Goal: Task Accomplishment & Management: Use online tool/utility

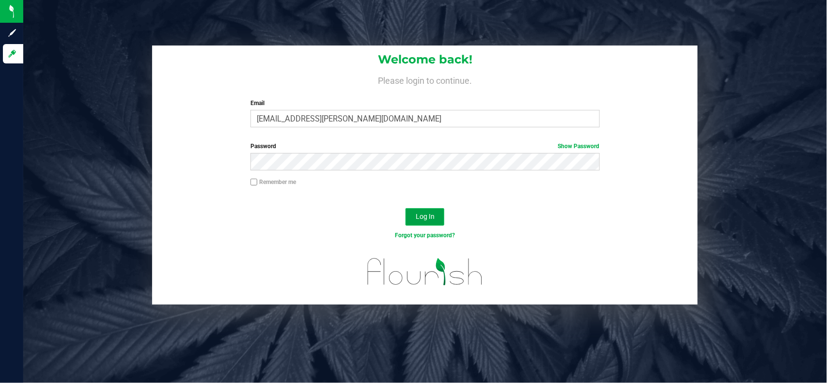
click at [434, 216] on span "Log In" at bounding box center [425, 217] width 19 height 8
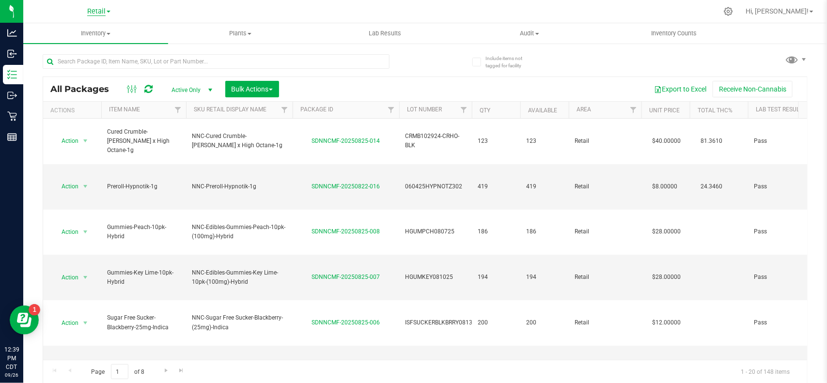
click at [101, 13] on span "Retail" at bounding box center [96, 11] width 18 height 9
click at [93, 51] on link "Manufacturing" at bounding box center [99, 47] width 142 height 13
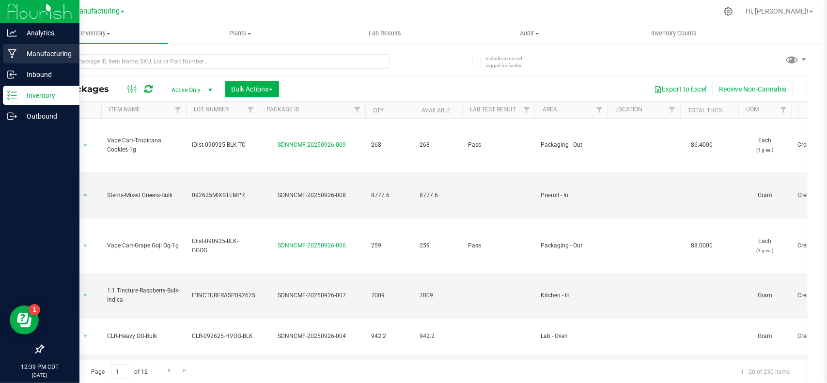
click at [34, 59] on p "Manufacturing" at bounding box center [46, 54] width 58 height 12
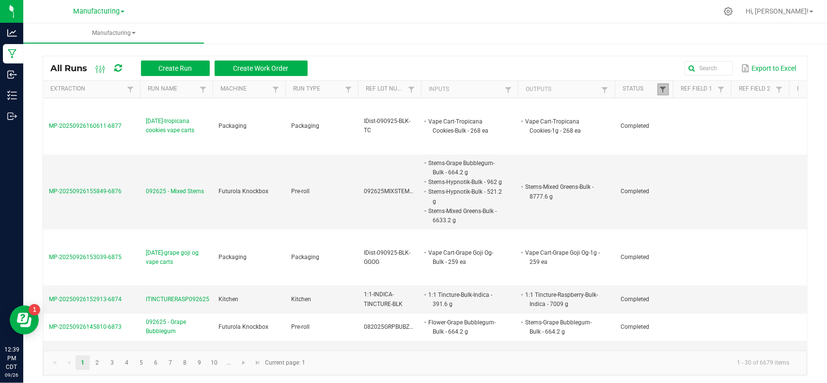
click at [665, 93] on span at bounding box center [664, 90] width 8 height 8
click at [675, 140] on li "Completed" at bounding box center [711, 142] width 94 height 13
checkbox input "false"
click at [731, 177] on button "Filter" at bounding box center [740, 176] width 48 height 21
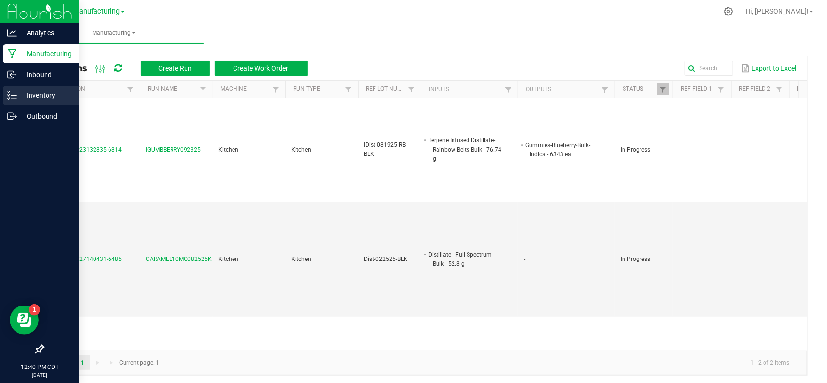
click at [11, 97] on icon at bounding box center [12, 96] width 10 height 10
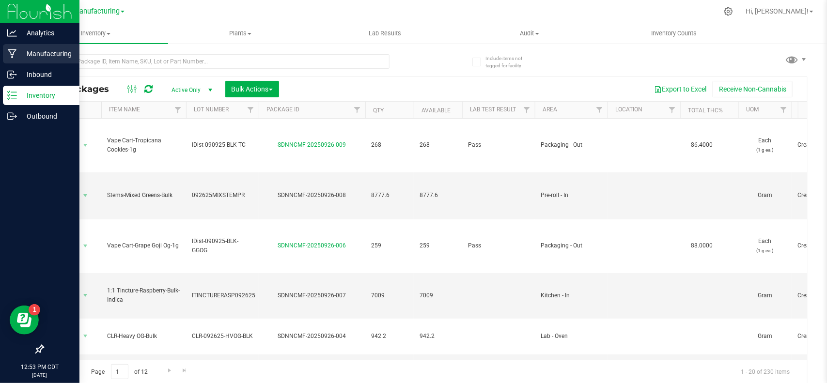
click at [53, 59] on div "Manufacturing" at bounding box center [41, 53] width 77 height 19
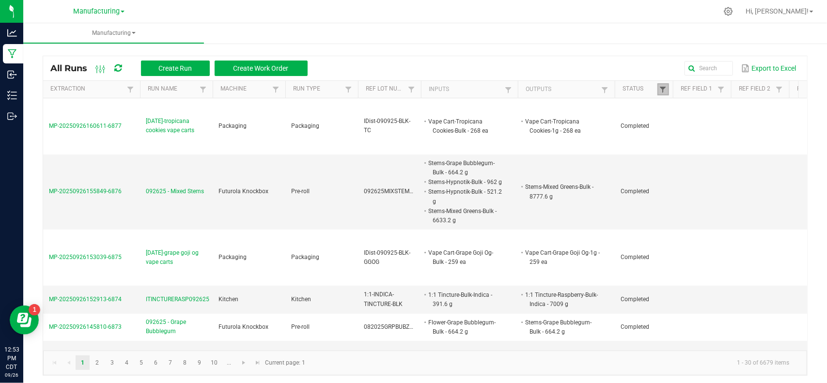
click at [662, 90] on span at bounding box center [664, 90] width 8 height 8
click at [675, 142] on li "Completed" at bounding box center [711, 142] width 94 height 13
checkbox input "false"
click at [740, 182] on button "Filter" at bounding box center [740, 176] width 48 height 21
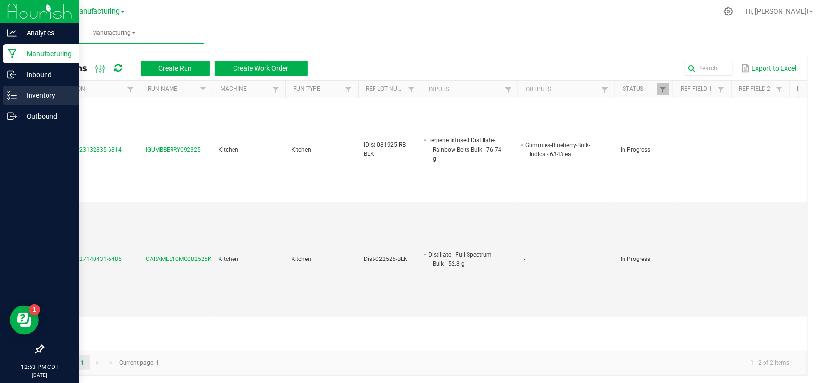
click at [37, 93] on p "Inventory" at bounding box center [46, 96] width 58 height 12
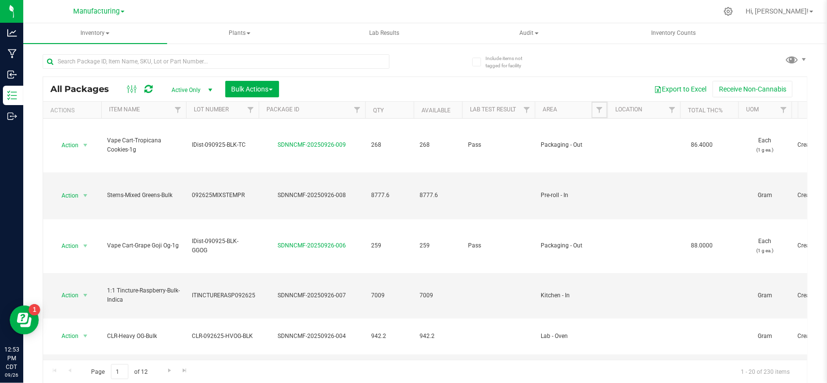
click at [597, 115] on link "Filter" at bounding box center [600, 110] width 16 height 16
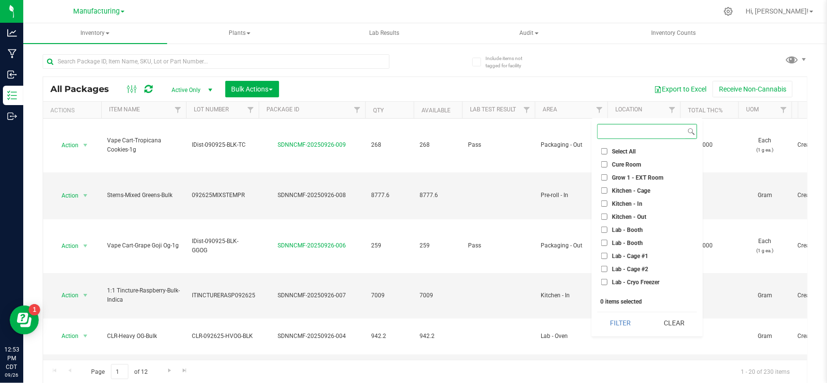
scroll to position [61, 0]
click at [606, 157] on input "Kitchen - Out" at bounding box center [604, 156] width 6 height 6
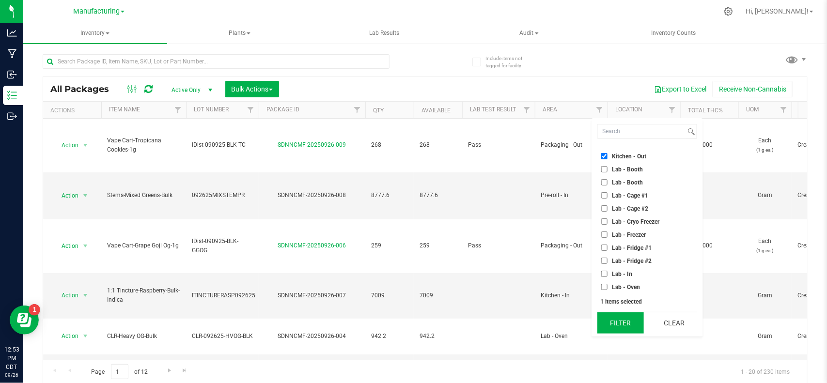
click at [616, 319] on button "Filter" at bounding box center [621, 323] width 47 height 21
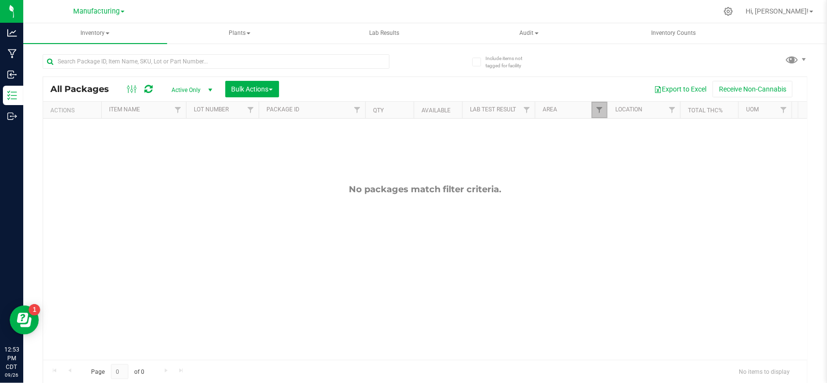
click at [599, 104] on link "Filter" at bounding box center [600, 110] width 16 height 16
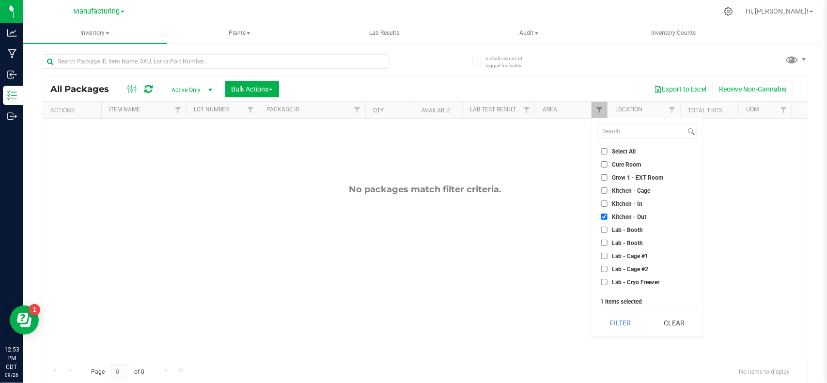
click at [604, 220] on input "Kitchen - Out" at bounding box center [604, 217] width 6 height 6
checkbox input "false"
click at [604, 208] on li "Kitchen - In" at bounding box center [648, 204] width 100 height 10
click at [604, 204] on input "Kitchen - In" at bounding box center [604, 204] width 6 height 6
checkbox input "true"
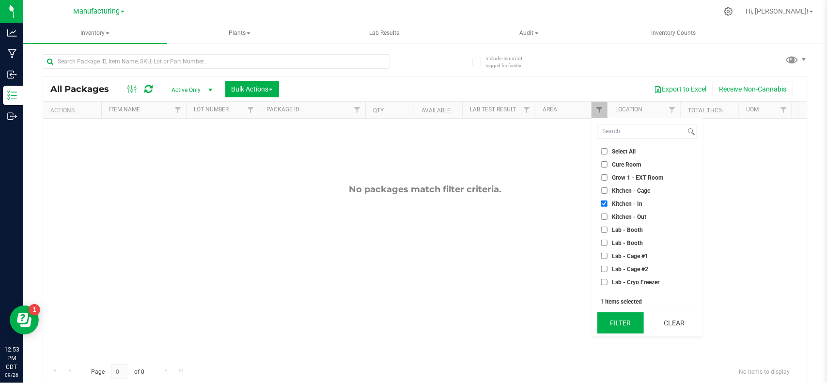
click at [612, 325] on button "Filter" at bounding box center [621, 323] width 47 height 21
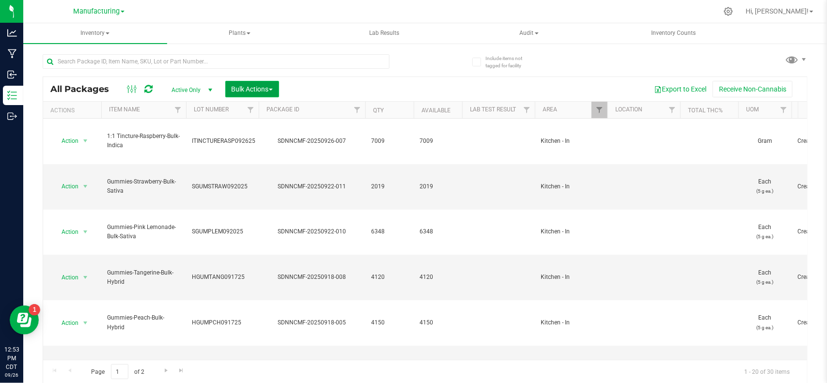
click at [271, 91] on span "Bulk Actions" at bounding box center [252, 89] width 41 height 8
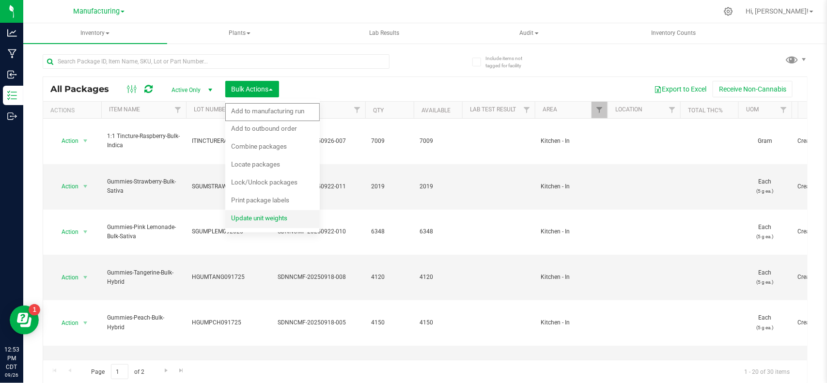
click at [259, 213] on div "Update unit weights" at bounding box center [265, 220] width 69 height 16
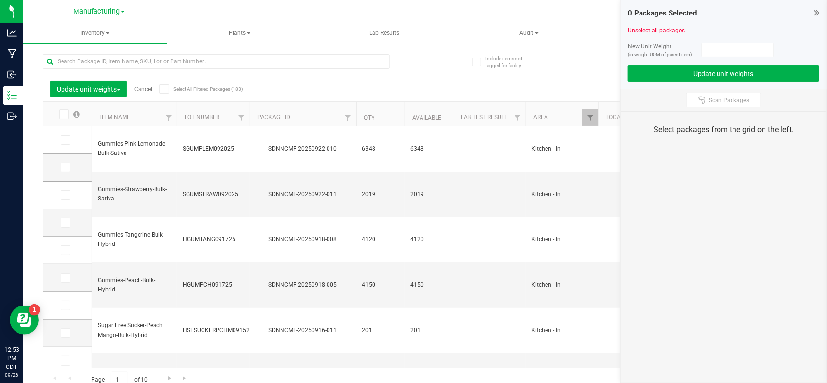
type input "[DATE]"
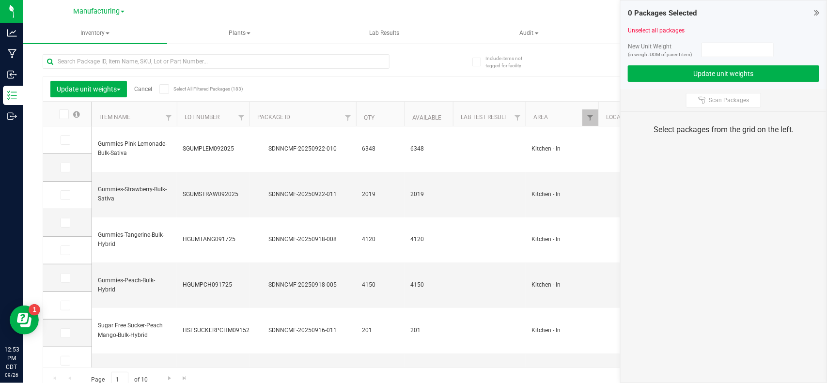
type input "[DATE]"
click at [147, 87] on link "Cancel" at bounding box center [143, 89] width 18 height 7
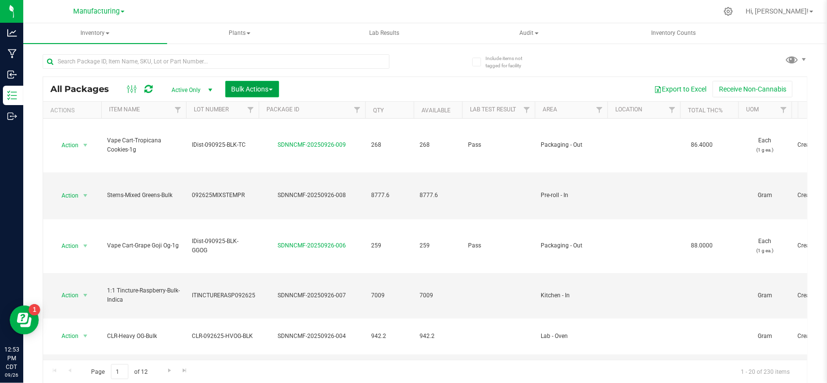
click at [256, 87] on span "Bulk Actions" at bounding box center [252, 89] width 41 height 8
click at [594, 114] on link "Filter" at bounding box center [600, 110] width 16 height 16
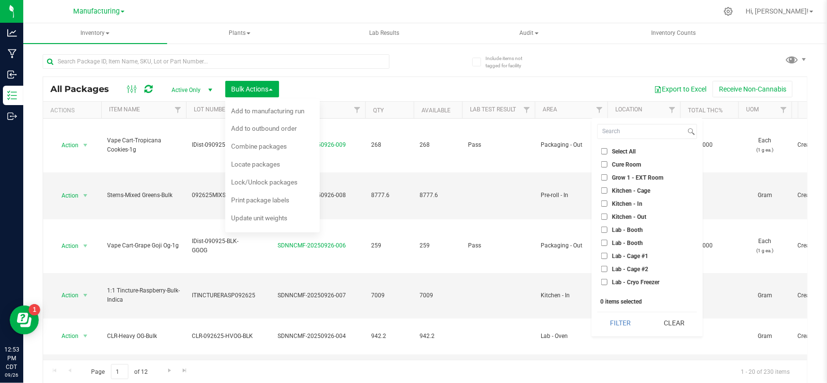
click at [613, 200] on li "Kitchen - In" at bounding box center [648, 204] width 100 height 10
click at [609, 206] on label "Kitchen - In" at bounding box center [621, 204] width 41 height 6
click at [608, 206] on input "Kitchen - In" at bounding box center [604, 204] width 6 height 6
checkbox input "true"
click at [618, 328] on button "Filter" at bounding box center [621, 323] width 47 height 21
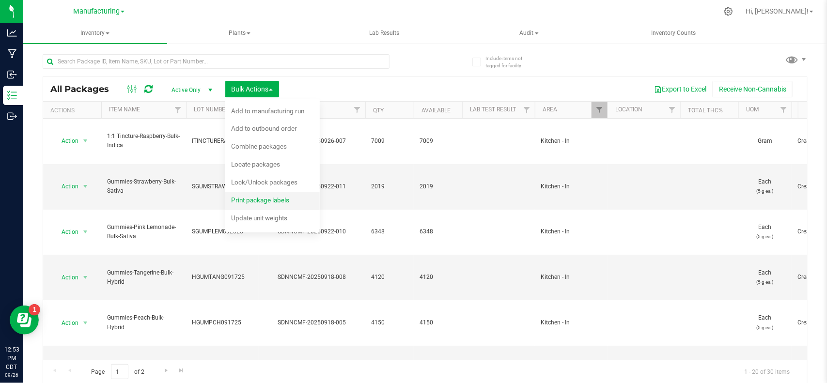
click at [296, 202] on div "Print package labels" at bounding box center [266, 202] width 71 height 16
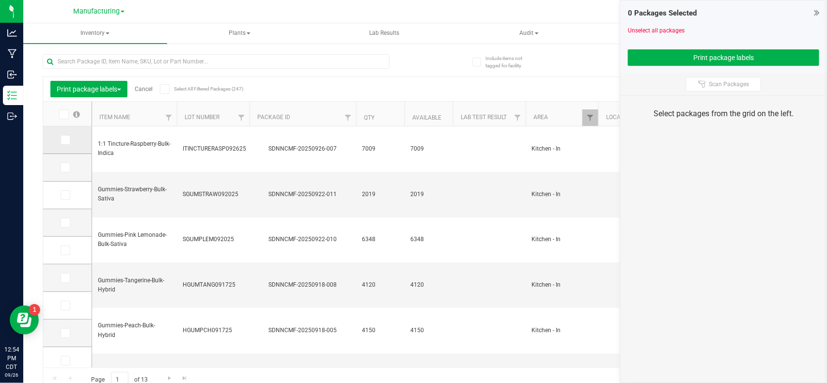
type input "[DATE]"
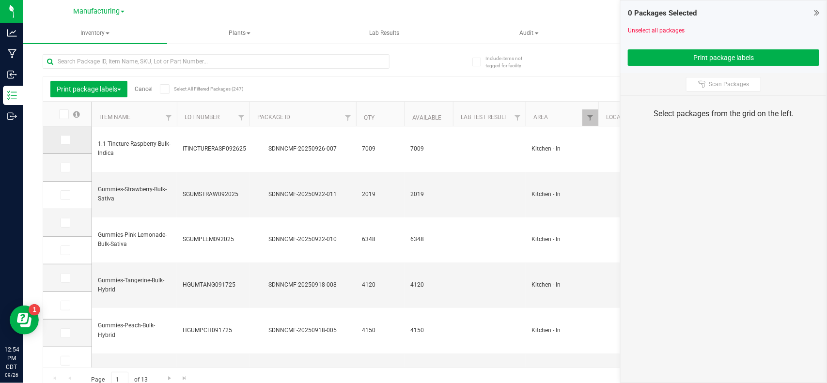
type input "[DATE]"
click at [66, 140] on icon at bounding box center [65, 140] width 6 height 0
click at [0, 0] on input "checkbox" at bounding box center [0, 0] width 0 height 0
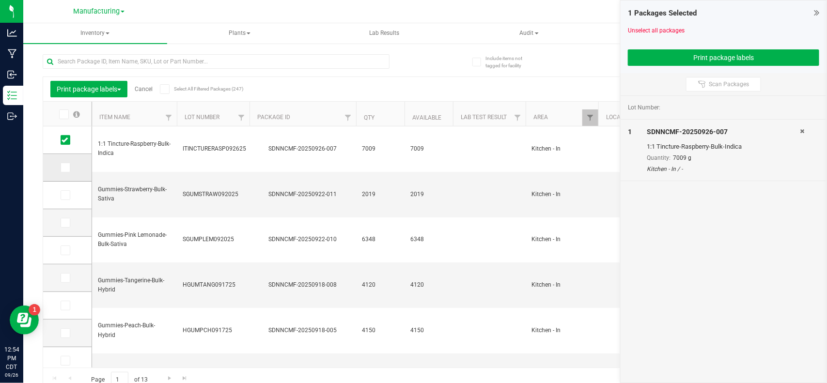
click at [68, 166] on span at bounding box center [66, 168] width 10 height 10
click at [0, 0] on input "checkbox" at bounding box center [0, 0] width 0 height 0
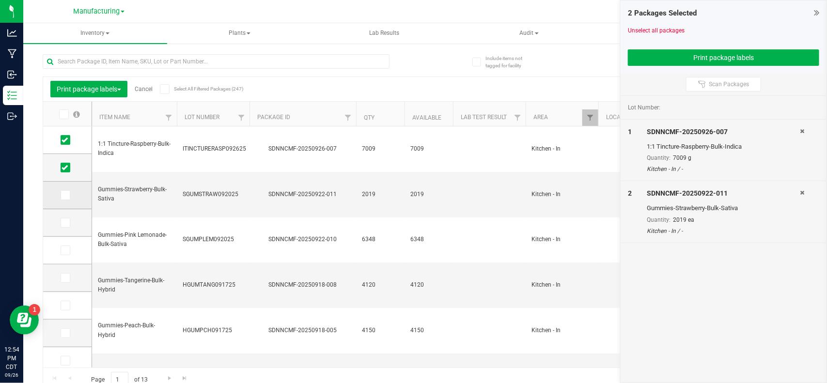
click at [65, 195] on icon at bounding box center [65, 195] width 6 height 0
click at [0, 0] on input "checkbox" at bounding box center [0, 0] width 0 height 0
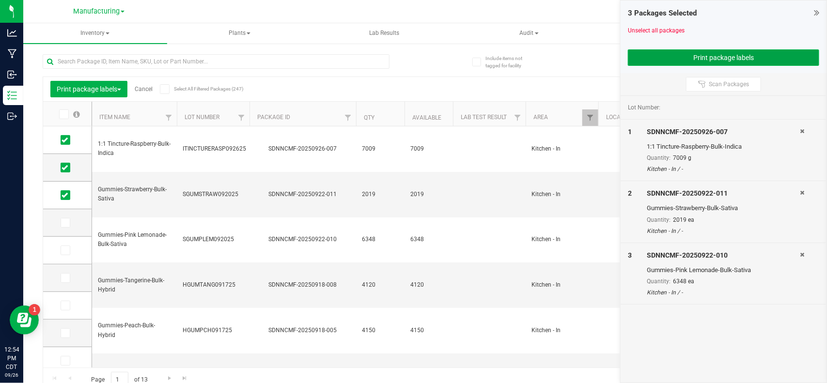
click at [669, 62] on button "Print package labels" at bounding box center [723, 57] width 191 height 16
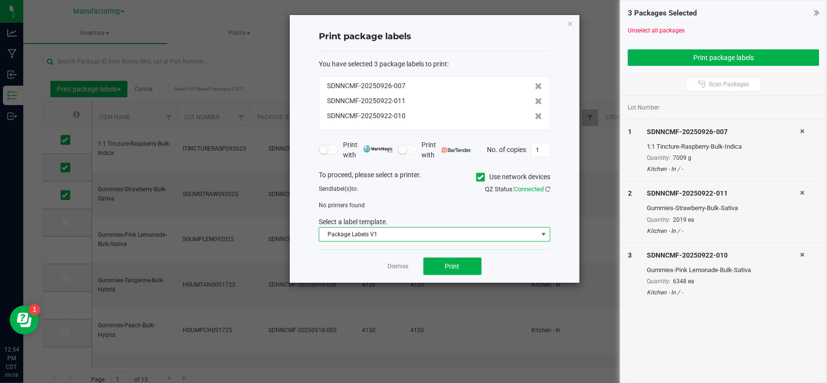
click at [460, 239] on span "Package Labels V1" at bounding box center [428, 235] width 219 height 14
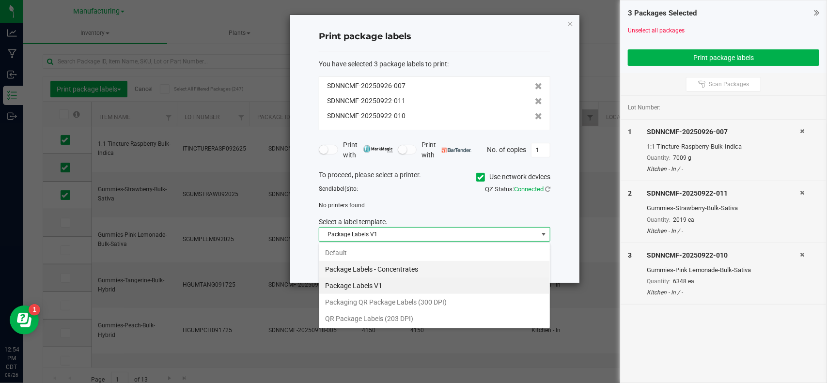
scroll to position [15, 231]
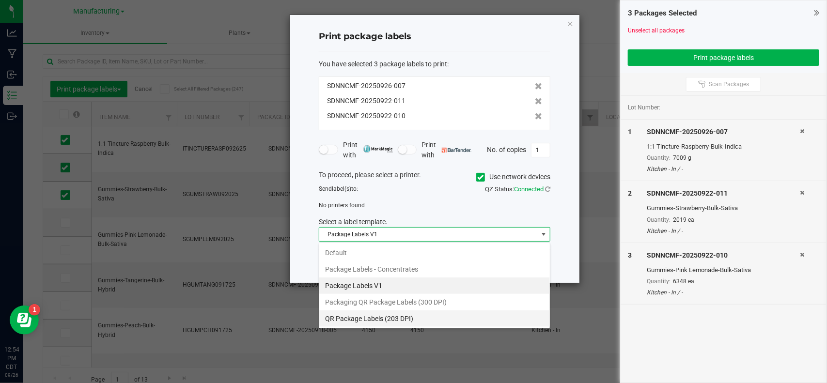
click at [430, 317] on li "QR Package Labels (203 DPI)" at bounding box center [434, 319] width 231 height 16
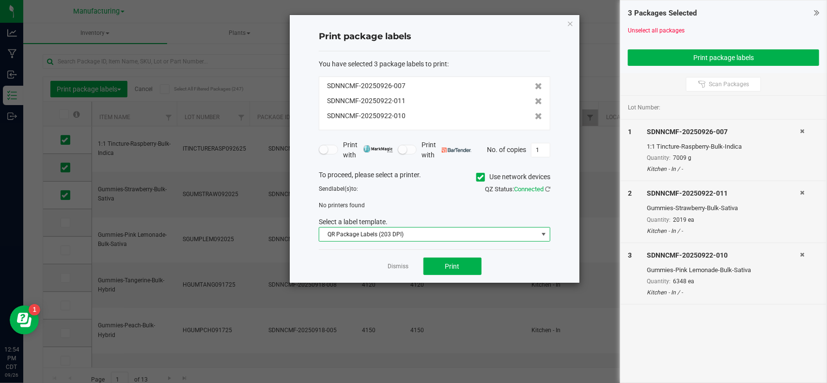
click at [479, 177] on icon at bounding box center [481, 177] width 6 height 0
click at [0, 0] on input "Use network devices" at bounding box center [0, 0] width 0 height 0
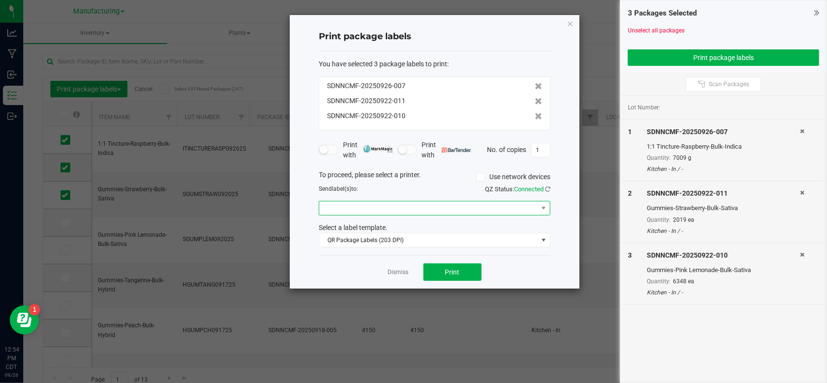
click at [461, 209] on span at bounding box center [428, 209] width 219 height 14
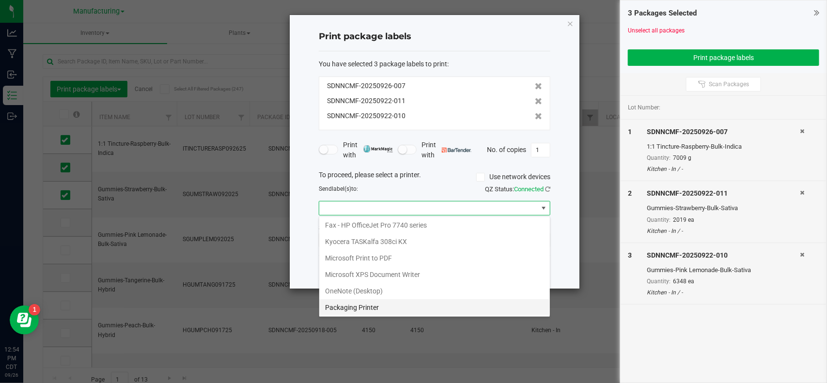
scroll to position [53, 0]
click at [391, 307] on ZPL "ZDesigner ZD410-203dpi ZPL" at bounding box center [434, 307] width 231 height 16
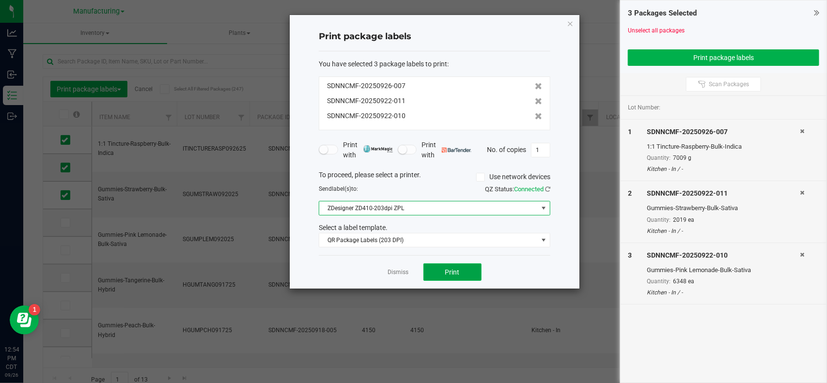
click at [440, 269] on button "Print" at bounding box center [453, 272] width 58 height 17
click at [396, 279] on div "Dismiss Print" at bounding box center [435, 271] width 232 height 33
click at [391, 270] on link "Dismiss" at bounding box center [398, 272] width 21 height 8
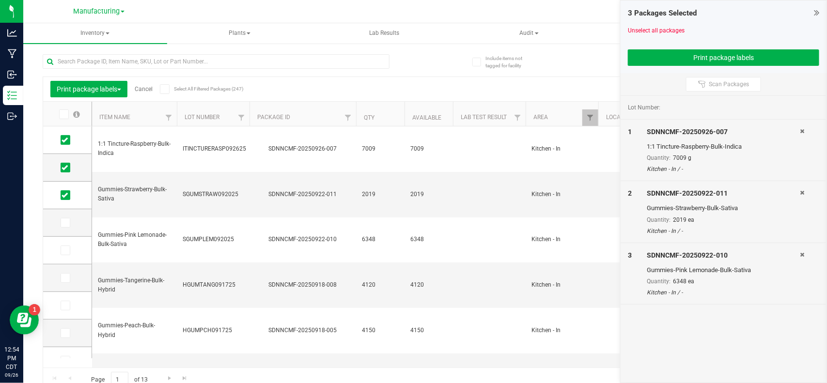
click at [142, 86] on link "Cancel" at bounding box center [144, 89] width 18 height 7
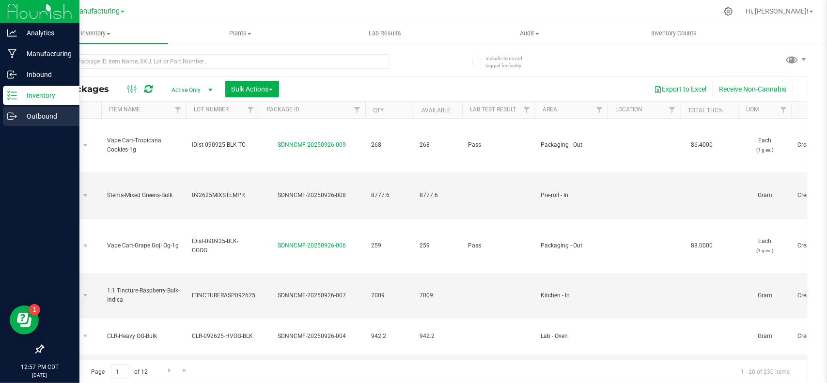
click at [42, 120] on p "Outbound" at bounding box center [46, 116] width 58 height 12
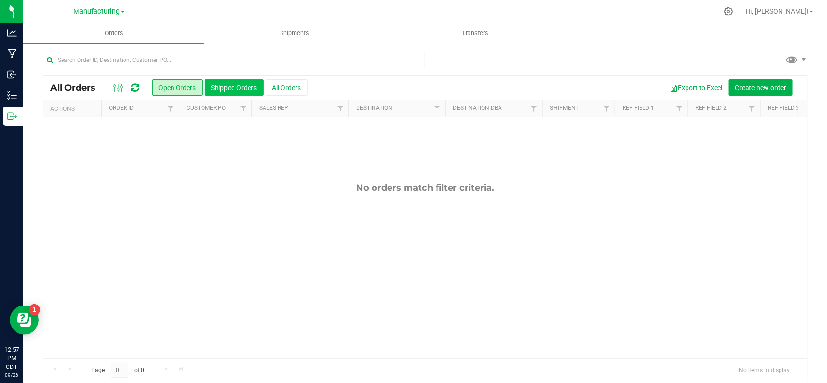
click at [224, 91] on button "Shipped Orders" at bounding box center [234, 87] width 59 height 16
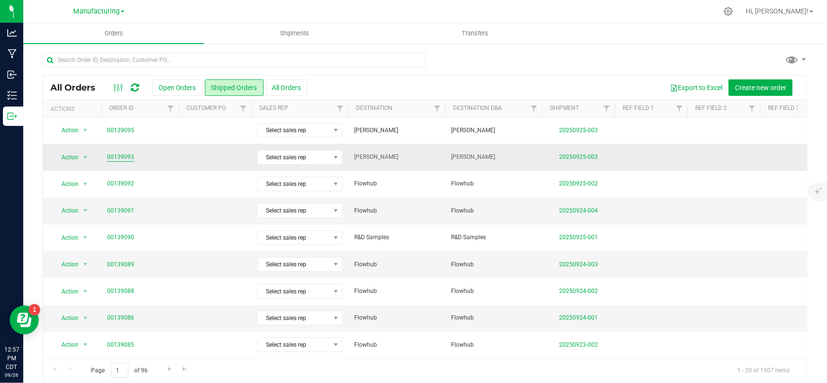
click at [128, 157] on link "00139093" at bounding box center [120, 157] width 27 height 9
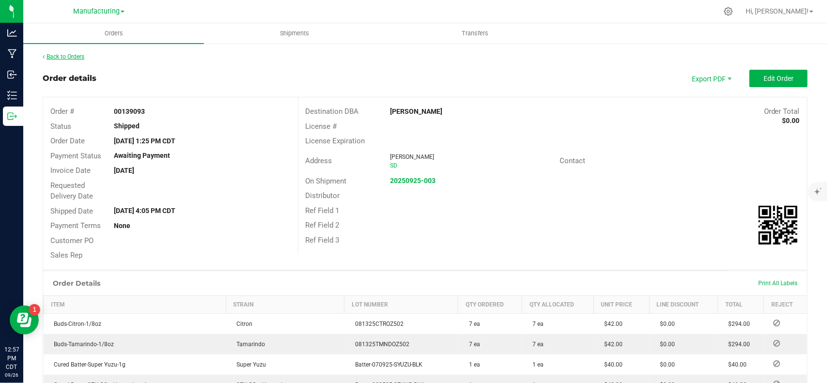
click at [82, 56] on link "Back to Orders" at bounding box center [64, 56] width 42 height 7
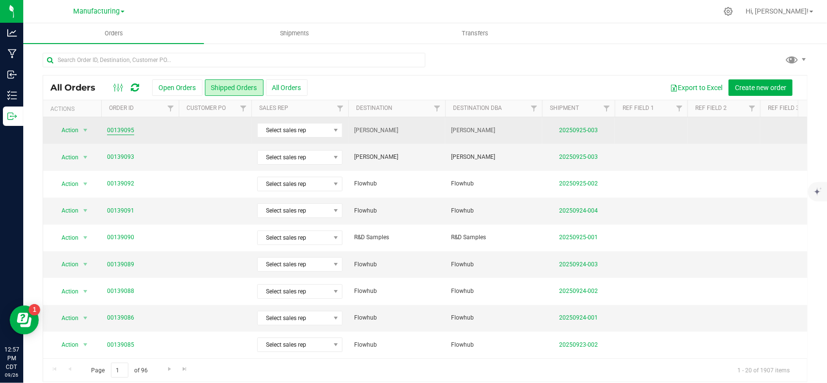
click at [121, 134] on link "00139095" at bounding box center [120, 130] width 27 height 9
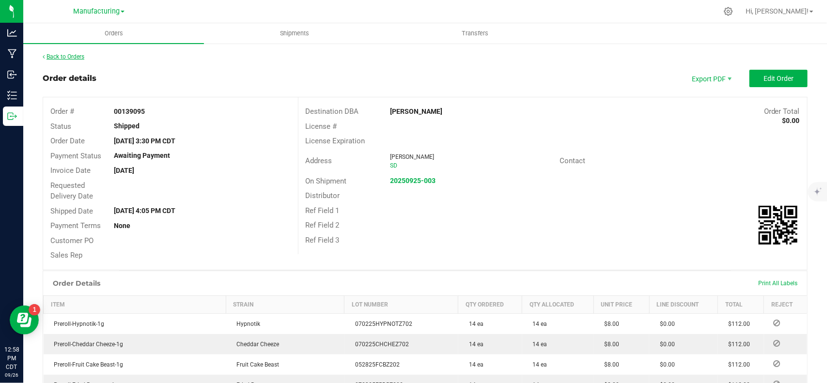
click at [68, 56] on link "Back to Orders" at bounding box center [64, 56] width 42 height 7
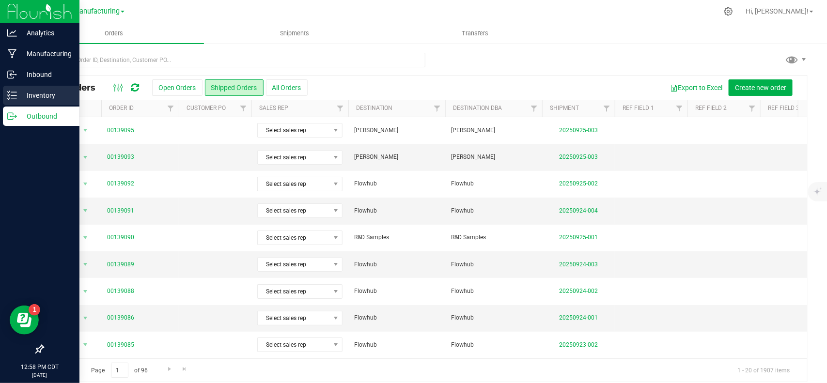
click at [17, 98] on p "Inventory" at bounding box center [46, 96] width 58 height 12
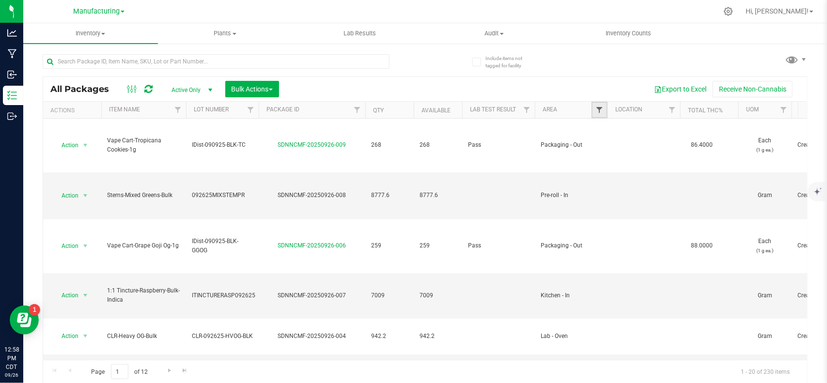
click at [601, 109] on span "Filter" at bounding box center [600, 110] width 8 height 8
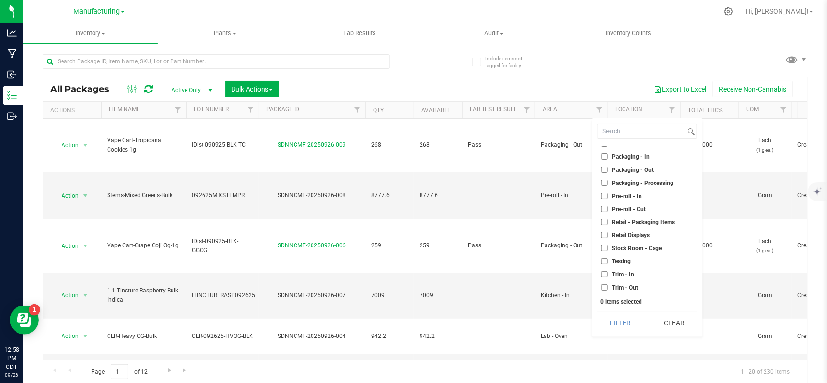
click at [614, 169] on span "Packaging - Out" at bounding box center [633, 170] width 42 height 6
click at [608, 169] on input "Packaging - Out" at bounding box center [604, 170] width 6 height 6
checkbox input "true"
click at [619, 319] on button "Filter" at bounding box center [621, 323] width 47 height 21
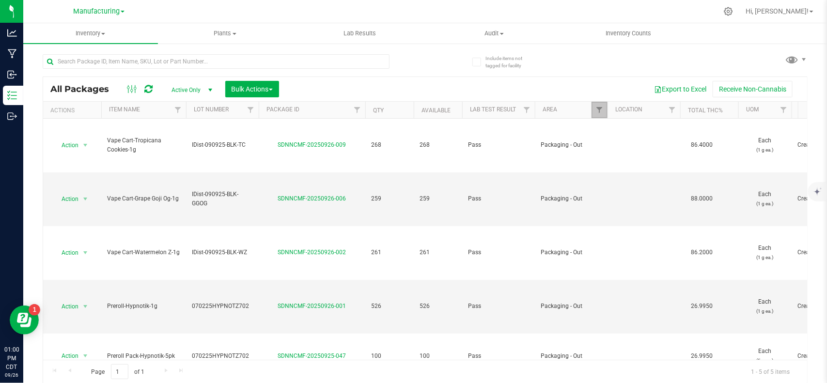
click at [599, 103] on link "Filter" at bounding box center [600, 110] width 16 height 16
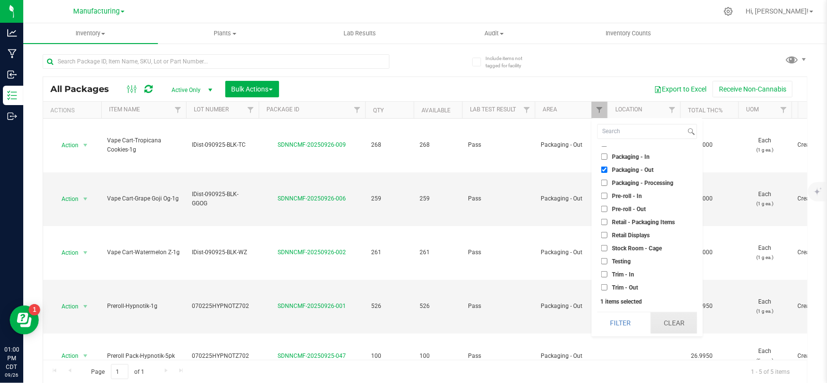
click at [667, 316] on button "Clear" at bounding box center [674, 323] width 47 height 21
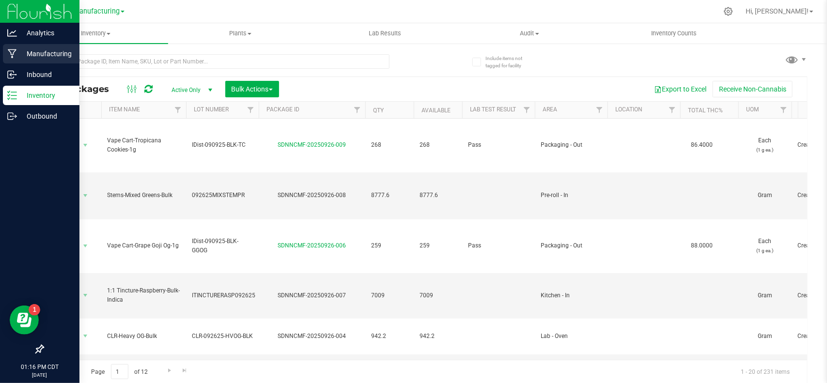
click at [39, 46] on div "Manufacturing" at bounding box center [41, 53] width 77 height 19
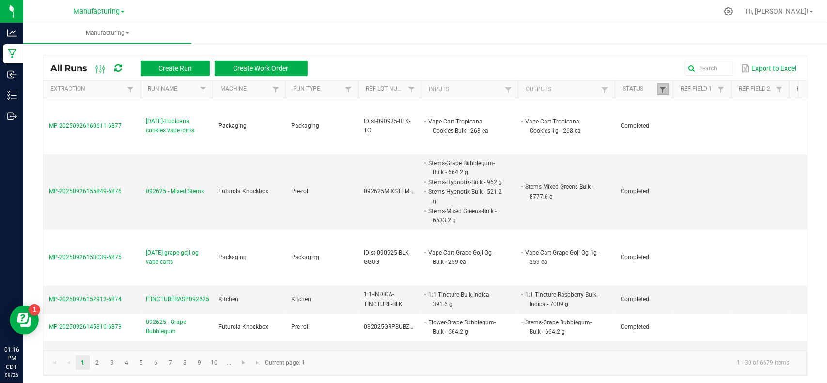
click at [662, 90] on span at bounding box center [664, 90] width 8 height 8
click at [677, 142] on li "Completed" at bounding box center [711, 142] width 94 height 13
checkbox input "false"
click at [738, 176] on button "Filter" at bounding box center [740, 176] width 48 height 21
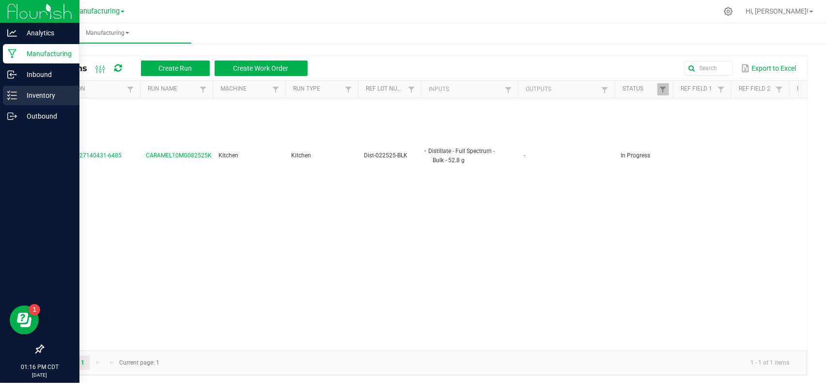
click at [16, 95] on icon at bounding box center [12, 96] width 10 height 10
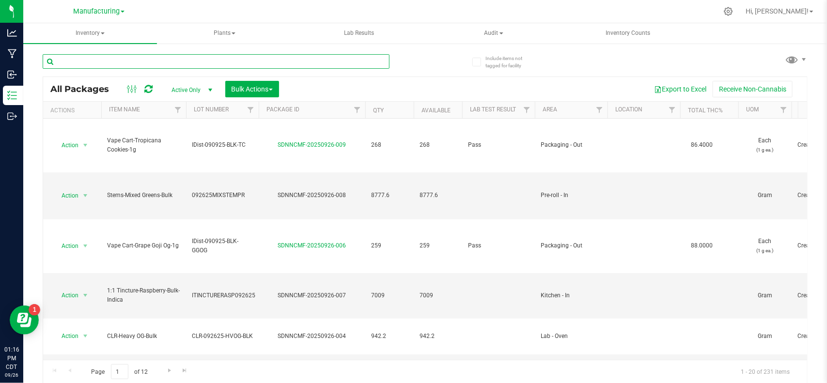
click at [143, 57] on input "text" at bounding box center [216, 61] width 347 height 15
type input "gummies"
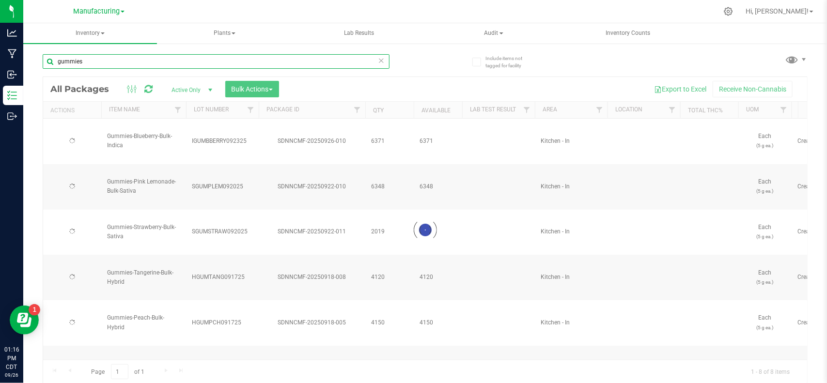
type input "[DATE]"
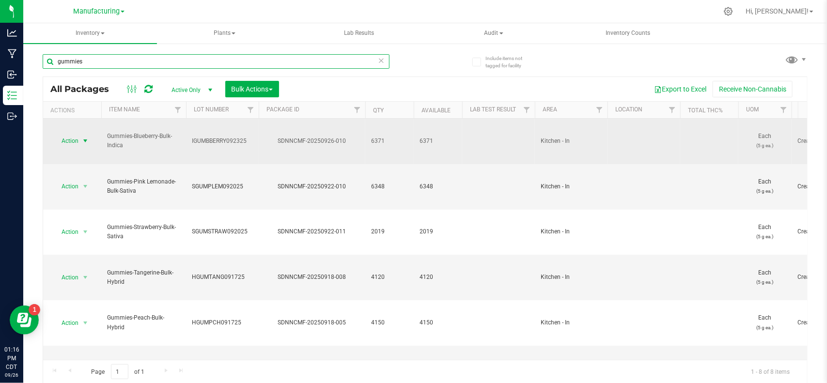
type input "gummies"
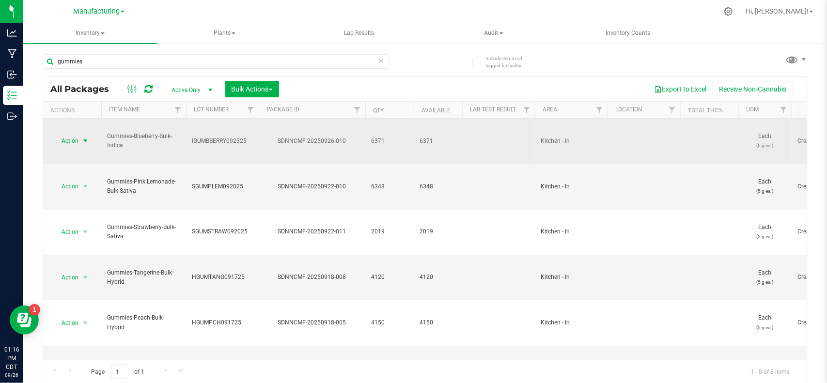
click at [63, 134] on span "Action" at bounding box center [66, 141] width 26 height 14
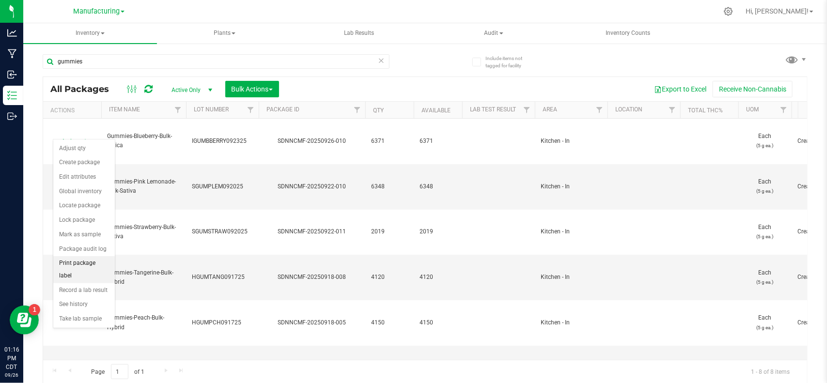
click at [100, 267] on li "Print package label" at bounding box center [84, 269] width 62 height 27
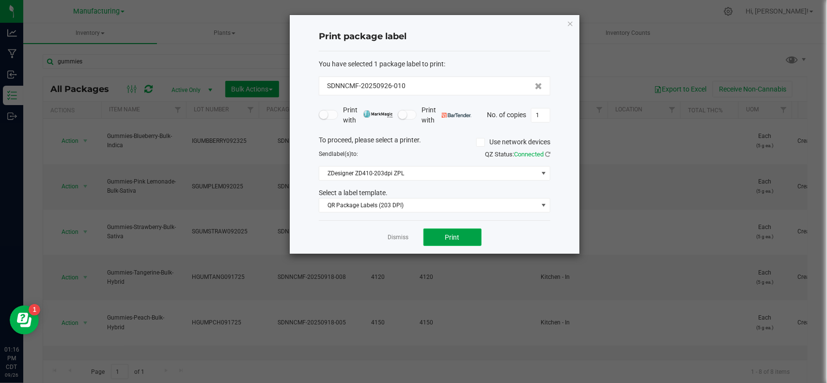
click at [458, 241] on span "Print" at bounding box center [452, 238] width 15 height 8
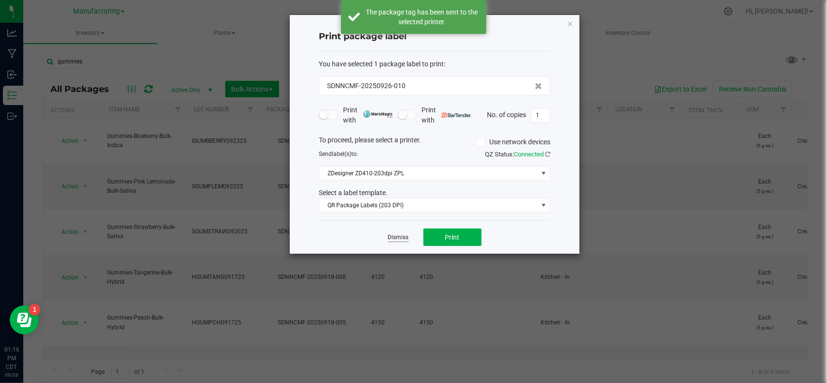
click at [390, 241] on link "Dismiss" at bounding box center [398, 238] width 21 height 8
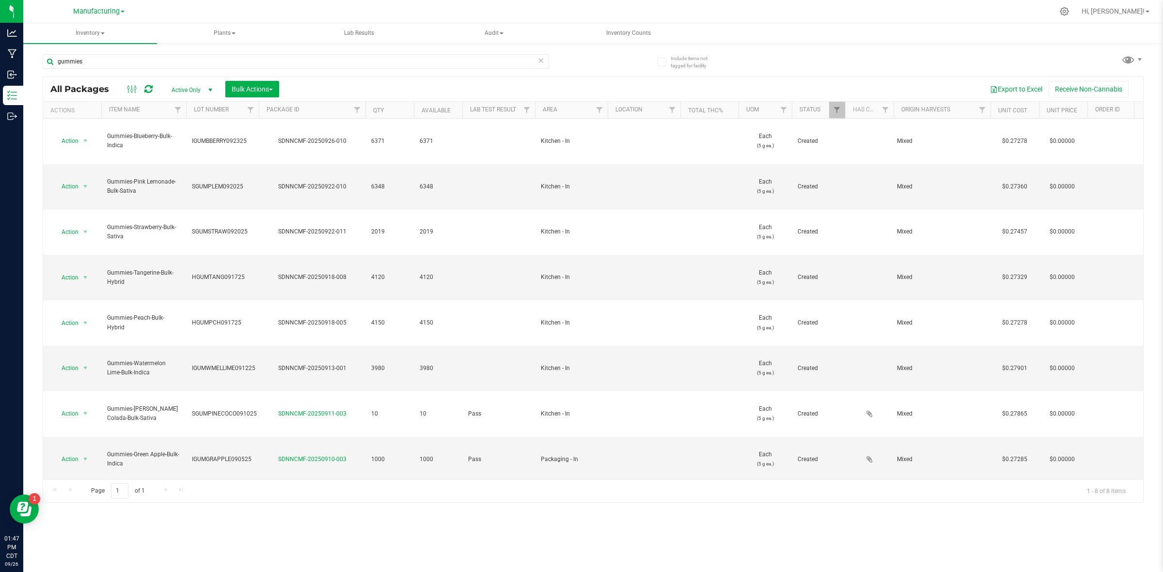
click at [542, 60] on icon at bounding box center [540, 60] width 7 height 12
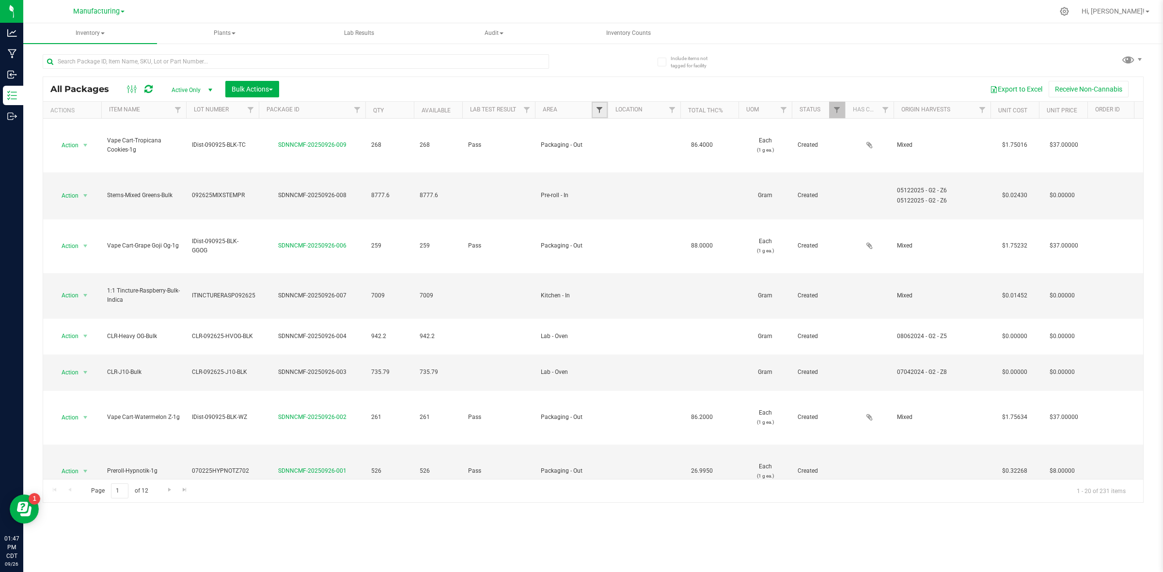
click at [597, 112] on span "Filter" at bounding box center [600, 110] width 8 height 8
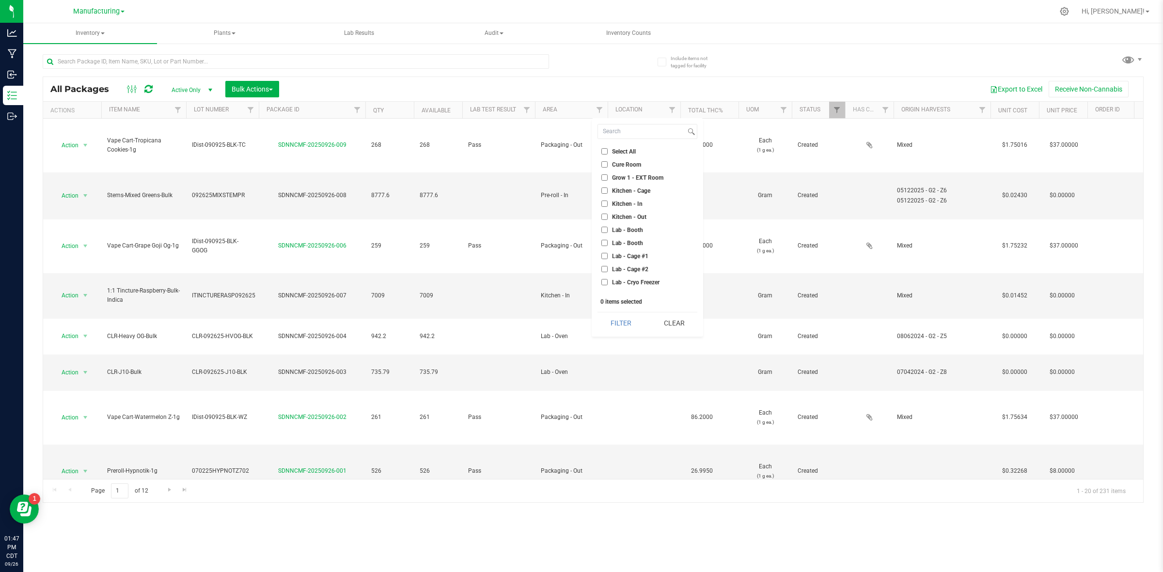
click at [607, 202] on input "Kitchen - In" at bounding box center [604, 204] width 6 height 6
checkbox input "true"
click at [606, 323] on button "Filter" at bounding box center [621, 323] width 47 height 21
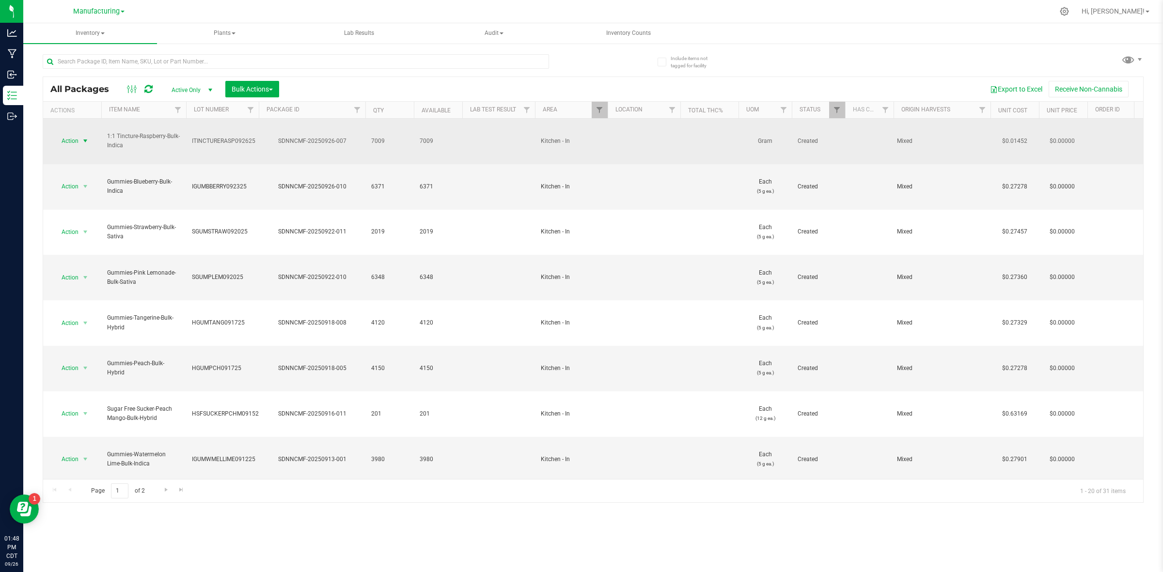
click at [78, 134] on span "Action" at bounding box center [66, 141] width 26 height 14
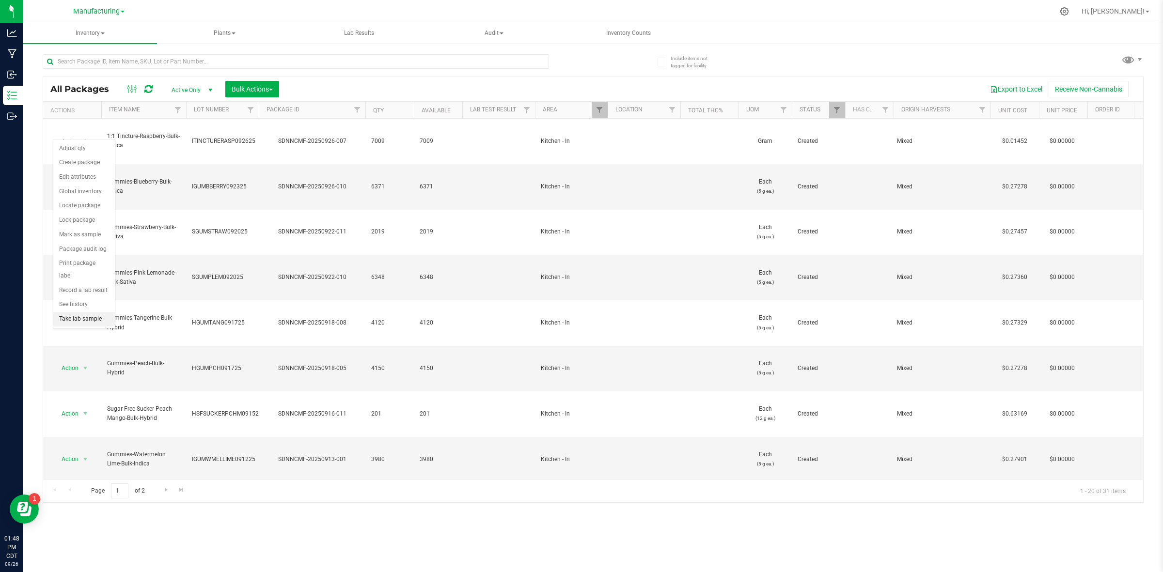
click at [98, 312] on li "Take lab sample" at bounding box center [84, 319] width 62 height 15
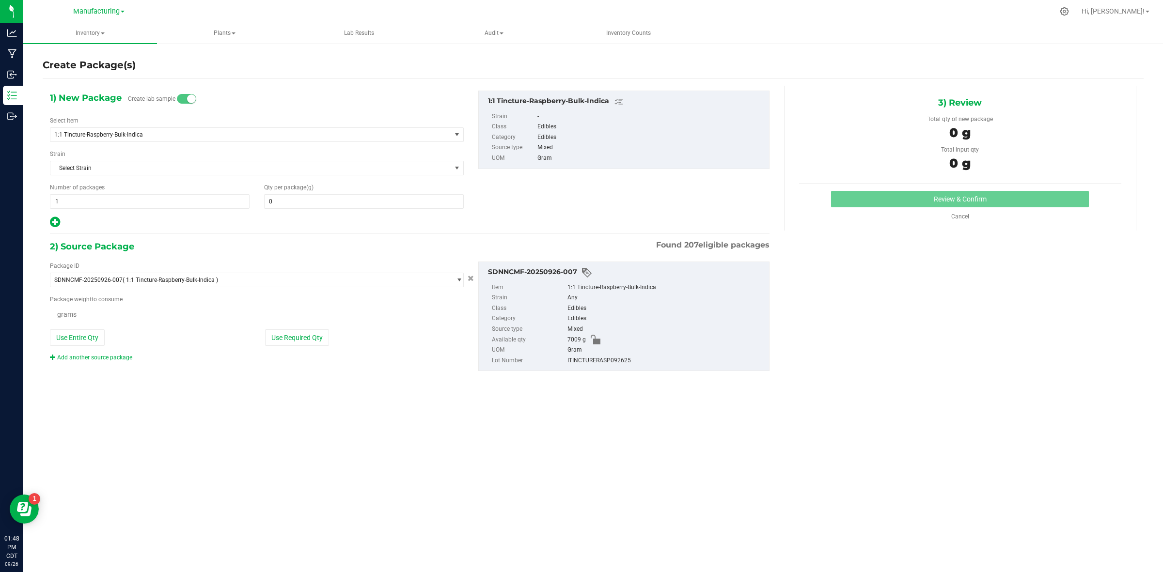
type input "0.0000"
click at [280, 205] on span at bounding box center [364, 201] width 200 height 15
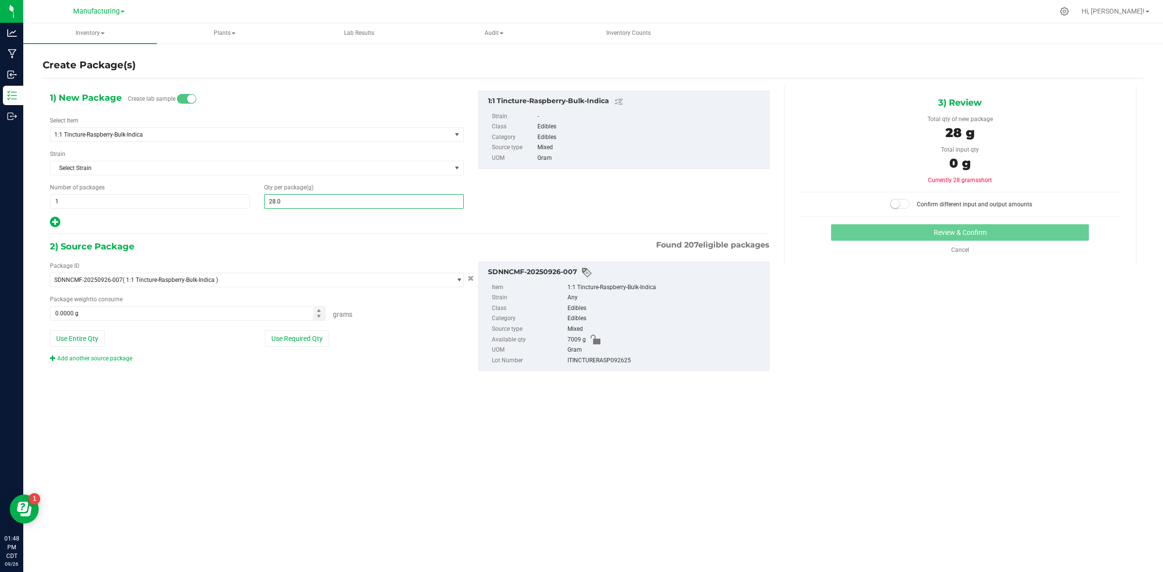
type input "28.01"
type input "28.0100"
drag, startPoint x: 325, startPoint y: 338, endPoint x: 444, endPoint y: 306, distance: 123.8
click at [324, 339] on button "Use Required Qty" at bounding box center [297, 339] width 64 height 16
type input "28.0100 g"
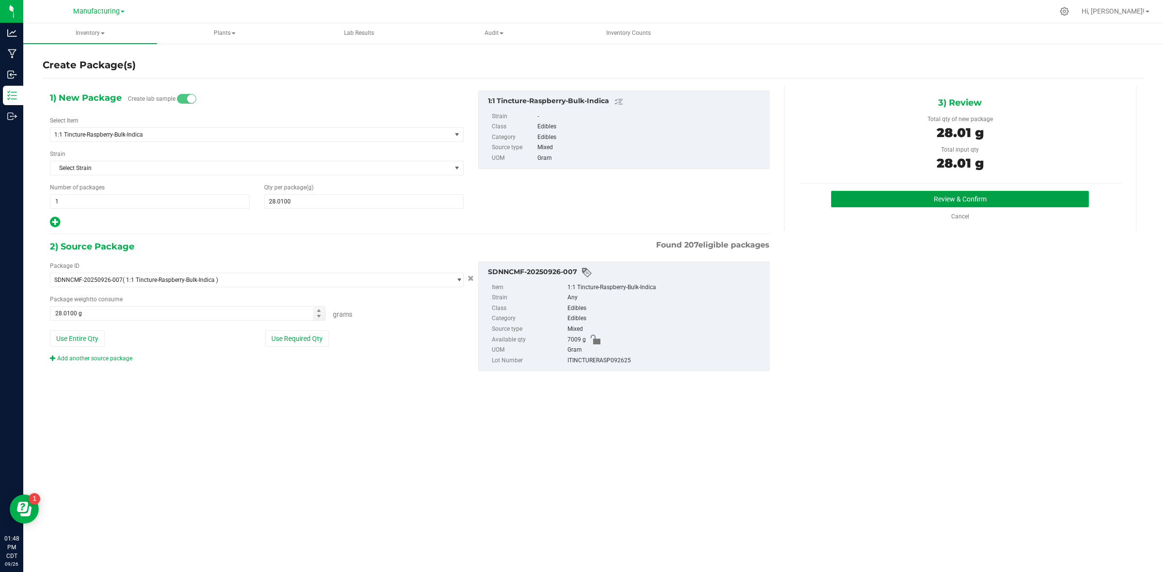
click at [827, 200] on button "Review & Confirm" at bounding box center [960, 199] width 258 height 16
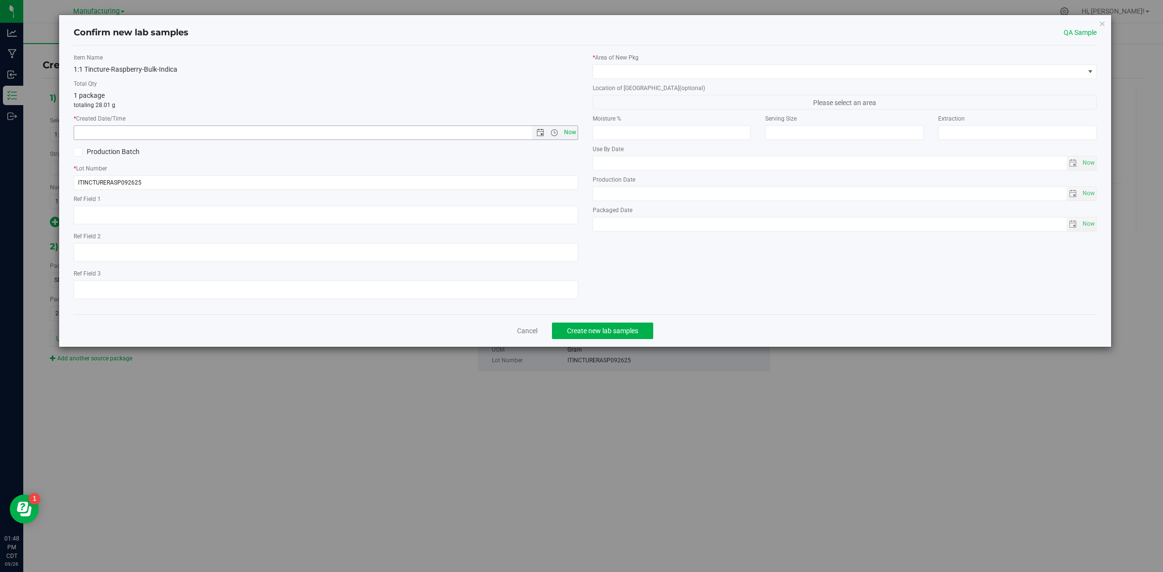
click at [566, 133] on span "Now" at bounding box center [570, 133] width 16 height 14
type input "[DATE] 1:48 PM"
click at [617, 72] on span at bounding box center [838, 72] width 491 height 14
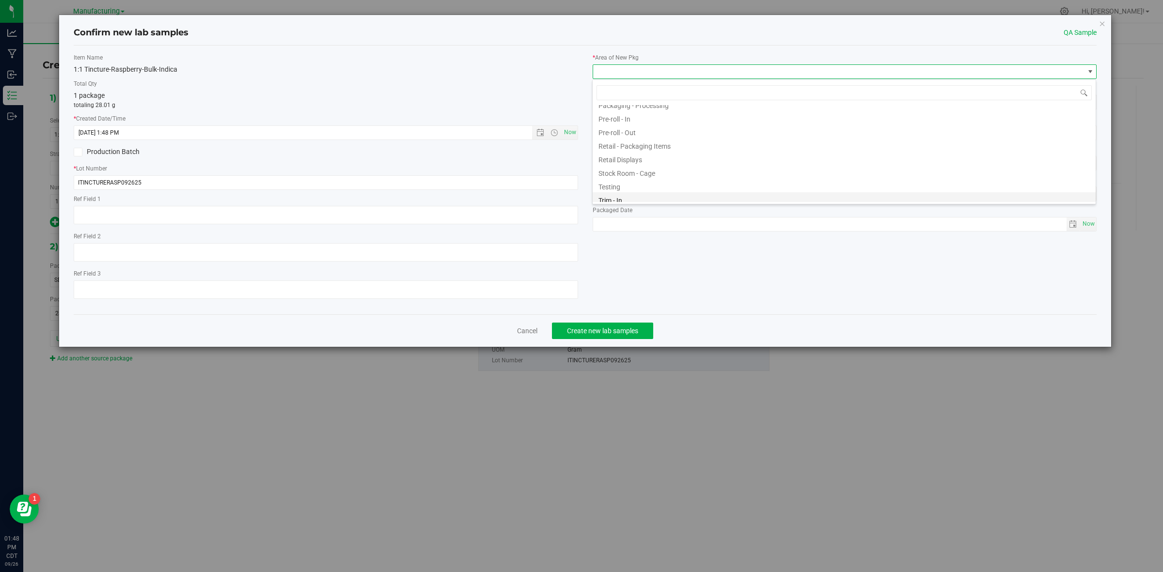
scroll to position [297, 0]
click at [636, 173] on li "Testing" at bounding box center [844, 168] width 503 height 14
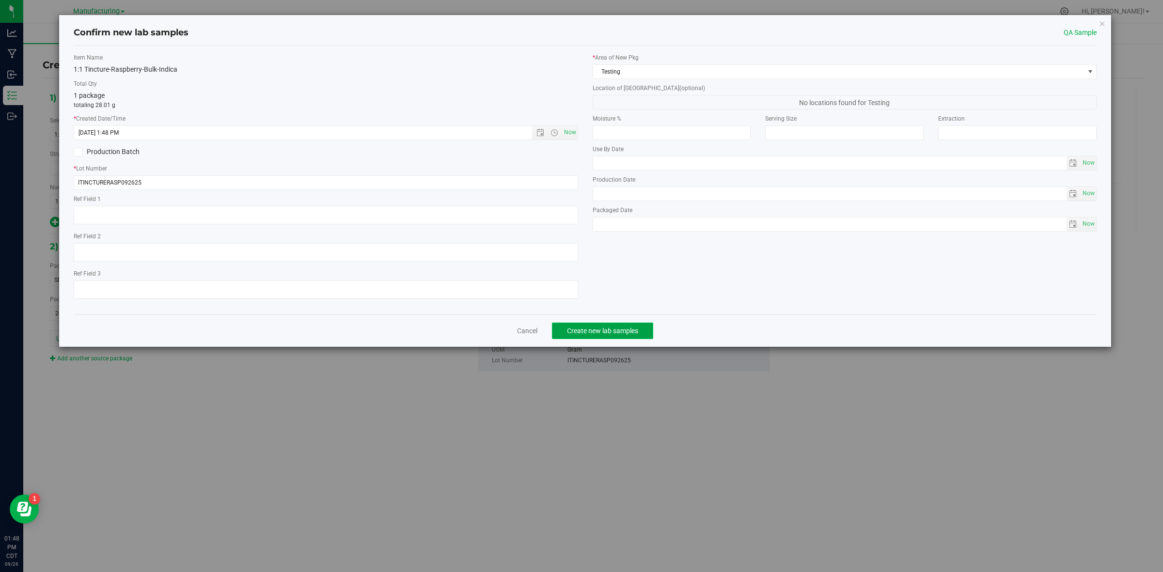
drag, startPoint x: 605, startPoint y: 333, endPoint x: 599, endPoint y: 328, distance: 7.5
click at [601, 328] on span "Create new lab samples" at bounding box center [602, 331] width 71 height 8
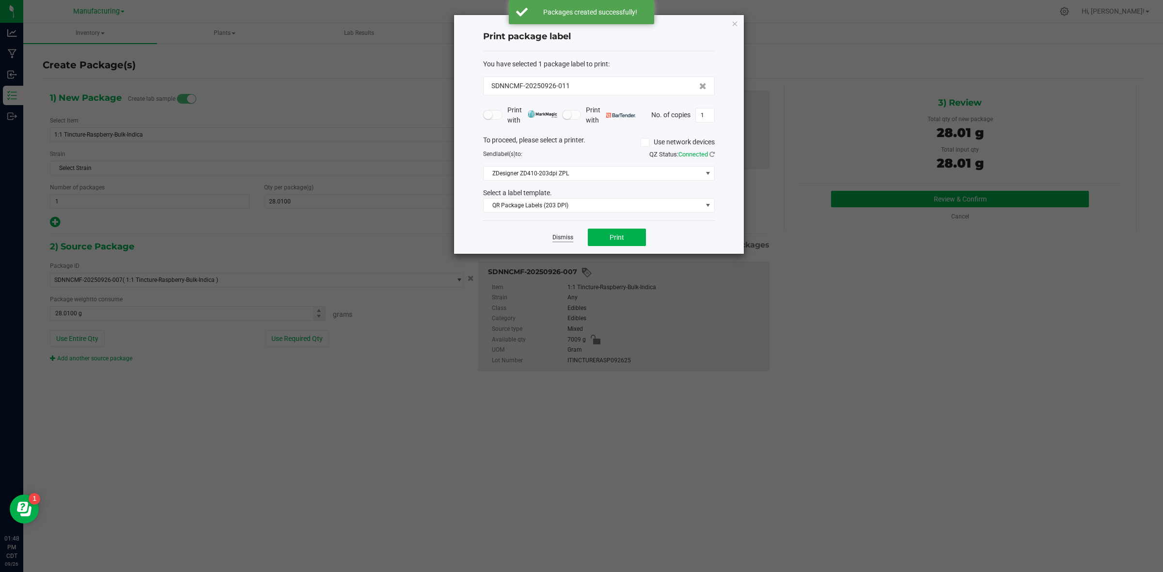
click at [560, 235] on link "Dismiss" at bounding box center [562, 238] width 21 height 8
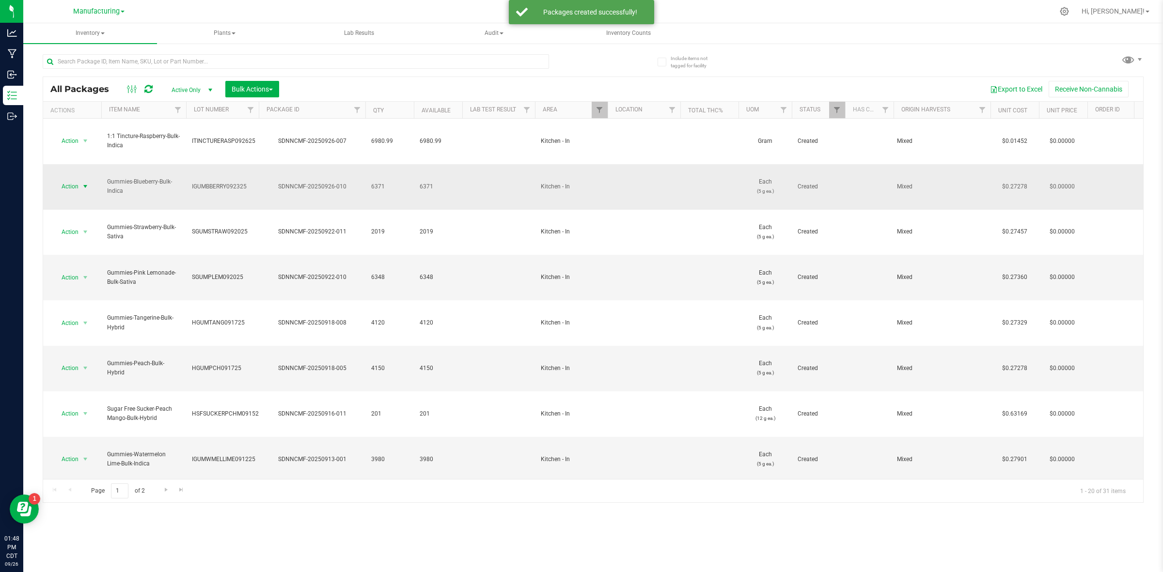
click at [78, 180] on span "Action" at bounding box center [66, 187] width 26 height 14
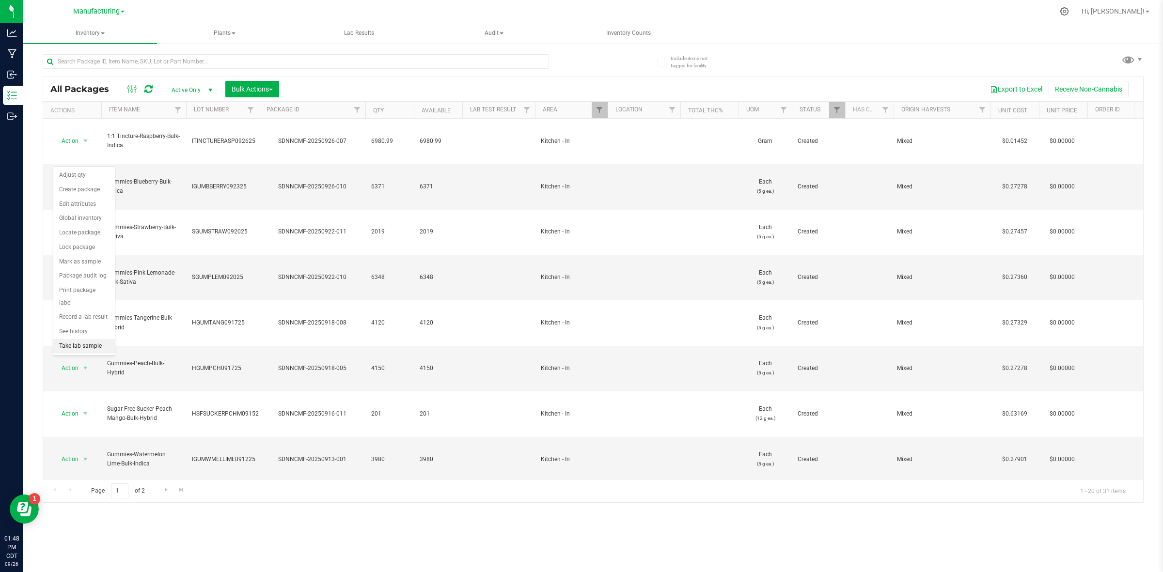
click at [90, 339] on li "Take lab sample" at bounding box center [84, 346] width 62 height 15
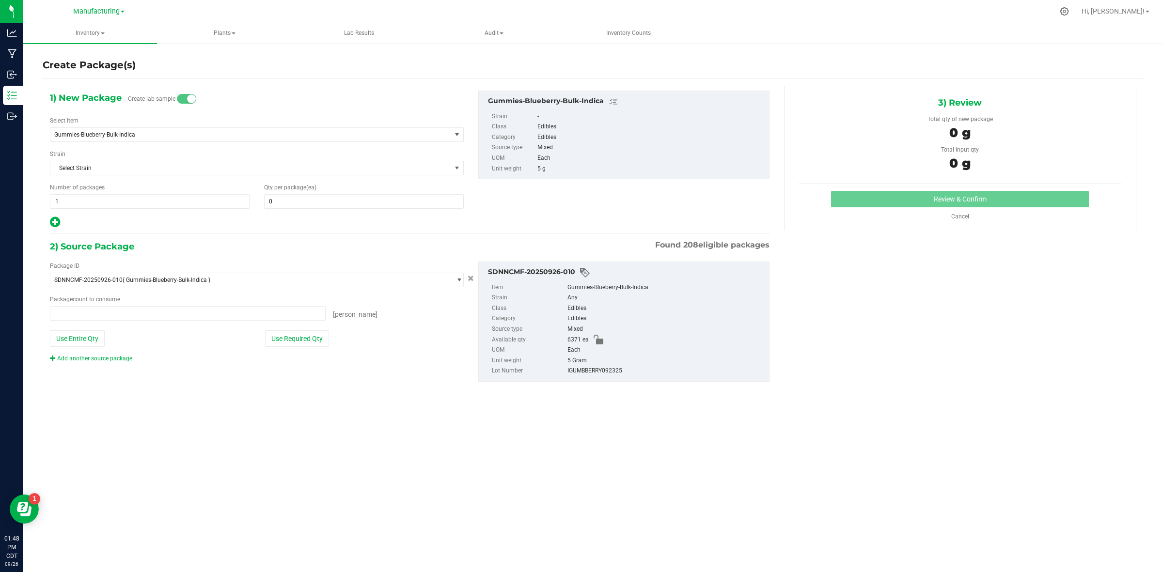
type input "0 ea"
click at [307, 202] on span at bounding box center [364, 201] width 200 height 15
type input "31"
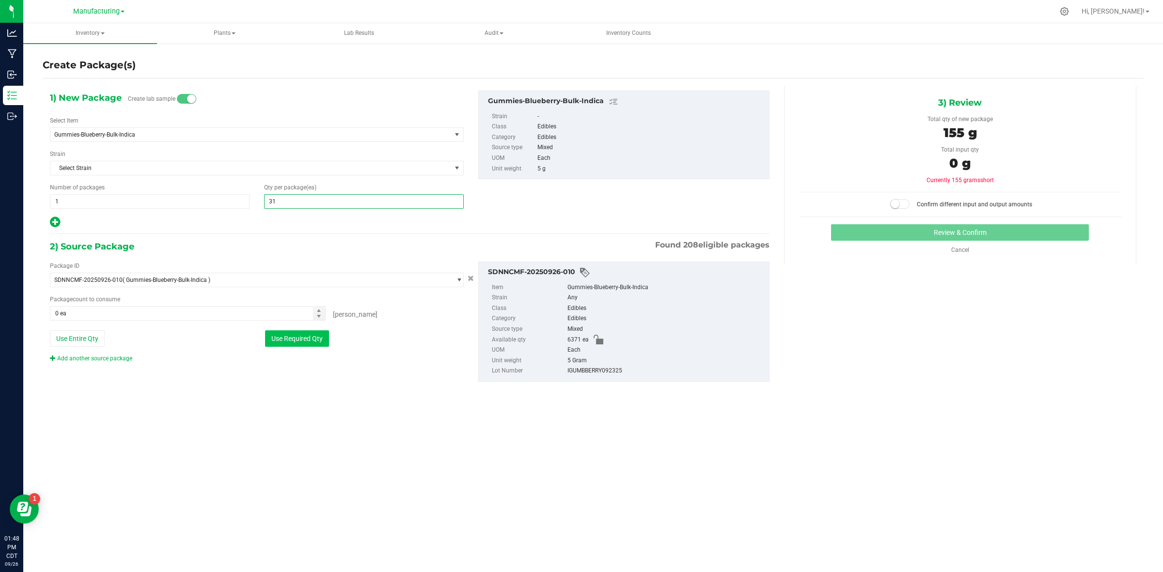
type input "31"
click at [288, 337] on button "Use Required Qty" at bounding box center [297, 339] width 64 height 16
type input "31 ea"
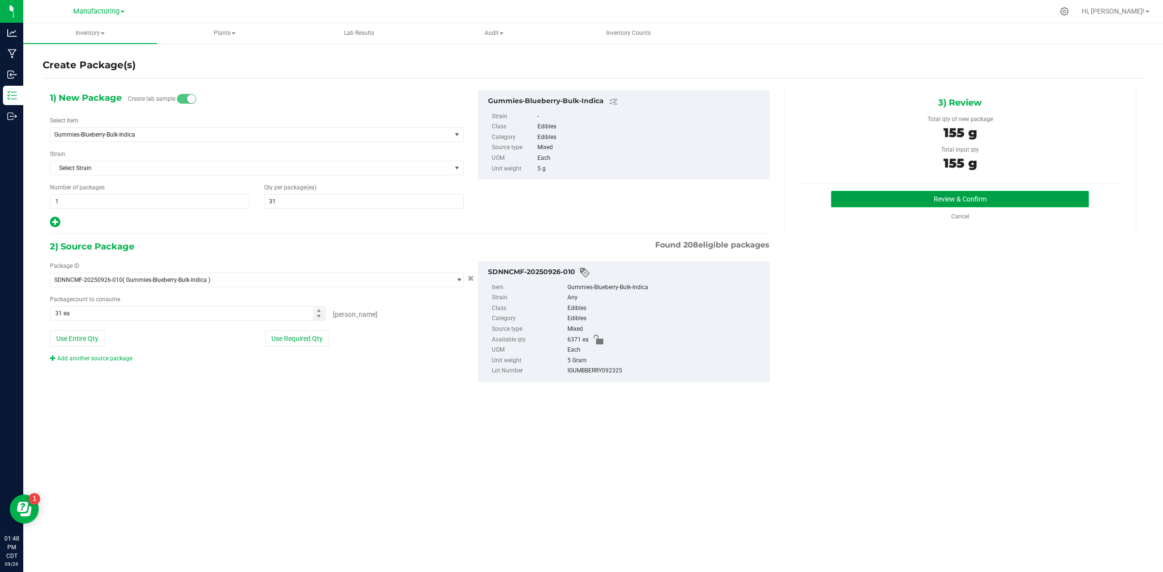
click at [827, 198] on button "Review & Confirm" at bounding box center [960, 199] width 258 height 16
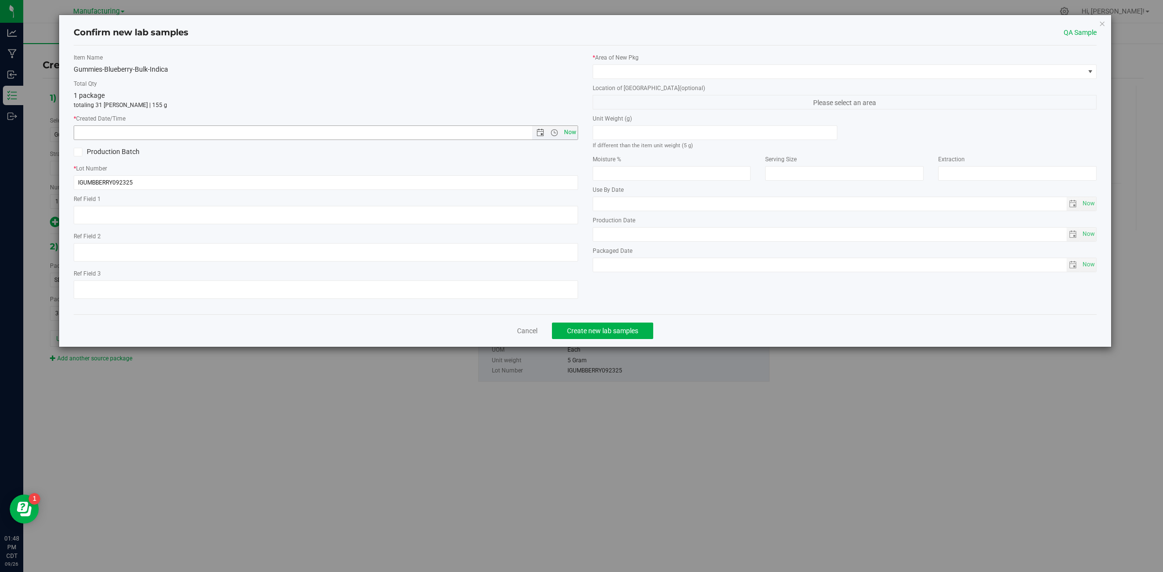
click at [566, 127] on span "Now" at bounding box center [570, 133] width 16 height 14
type input "[DATE] 1:48 PM"
click at [614, 74] on span at bounding box center [838, 72] width 491 height 14
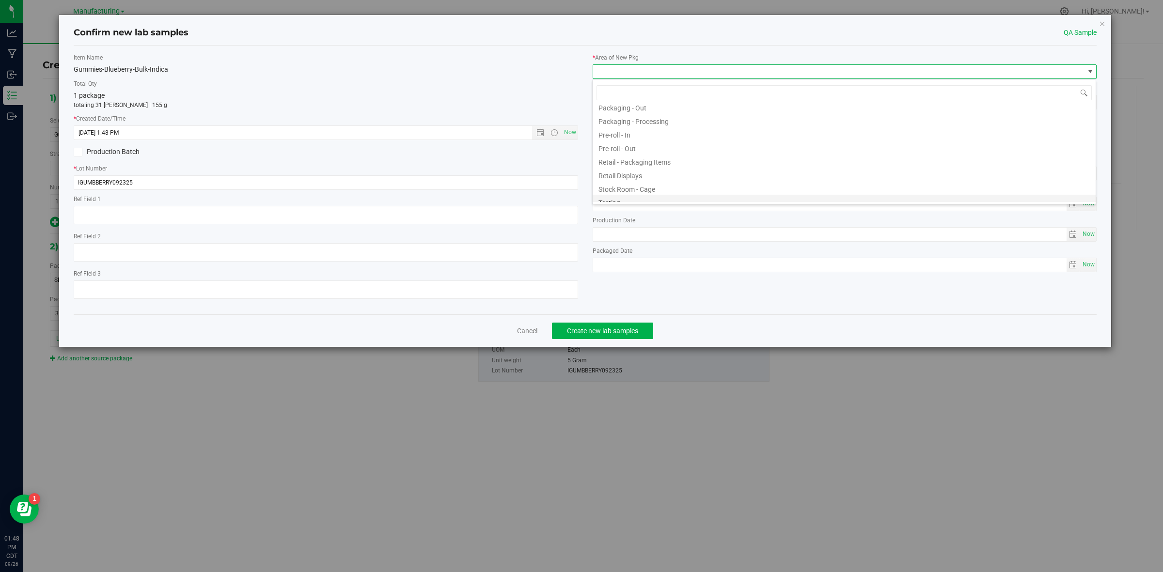
scroll to position [297, 0]
click at [641, 172] on li "Testing" at bounding box center [844, 168] width 503 height 14
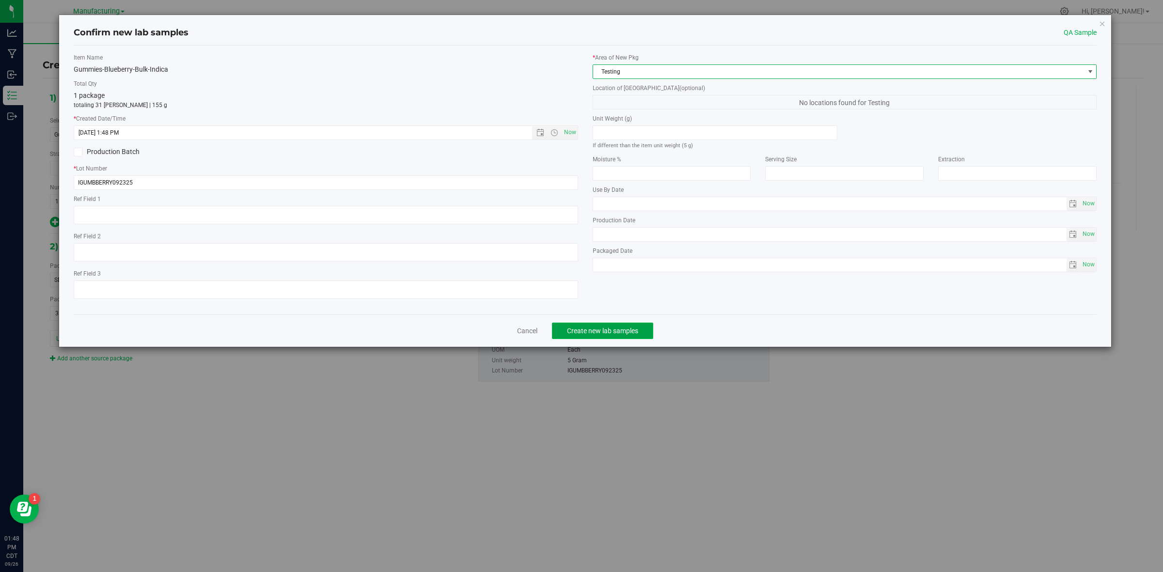
drag, startPoint x: 613, startPoint y: 329, endPoint x: 606, endPoint y: 331, distance: 7.1
click at [612, 329] on span "Create new lab samples" at bounding box center [602, 331] width 71 height 8
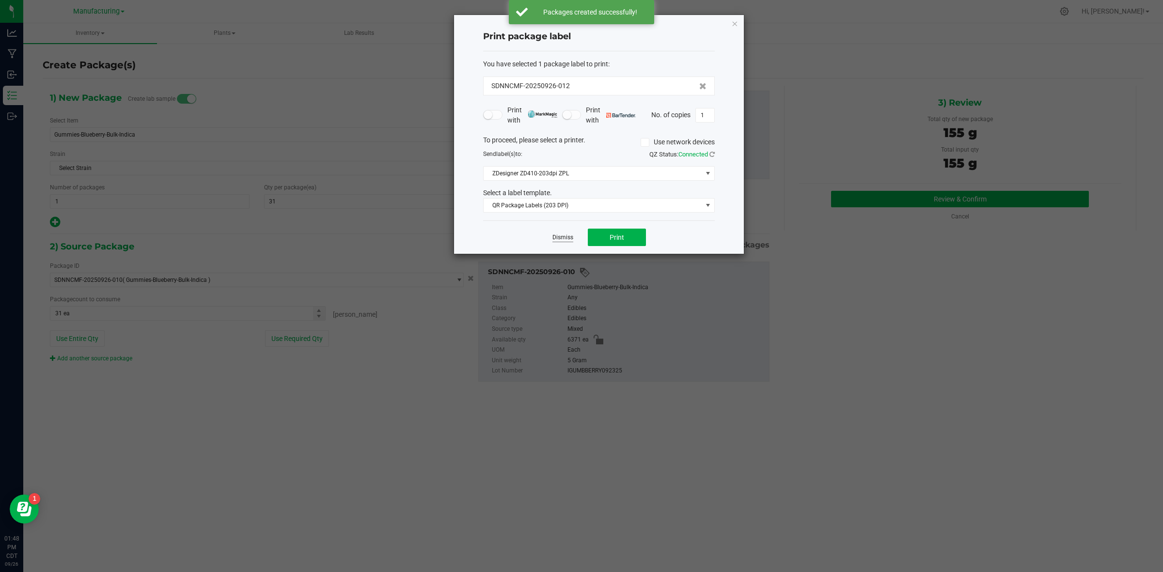
click at [558, 238] on link "Dismiss" at bounding box center [562, 238] width 21 height 8
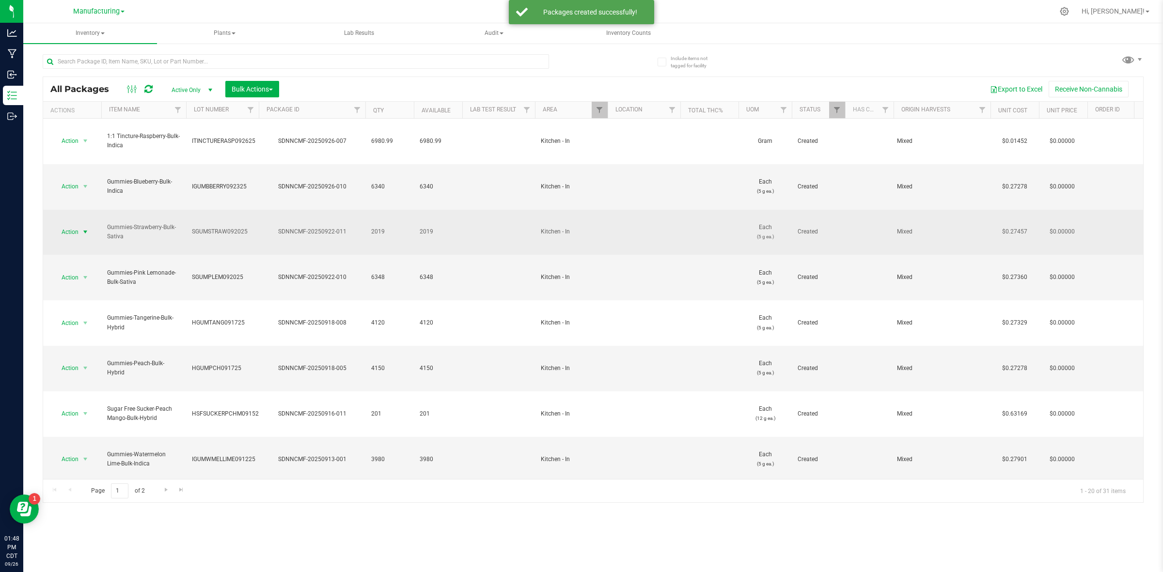
click at [81, 228] on span "select" at bounding box center [85, 232] width 8 height 8
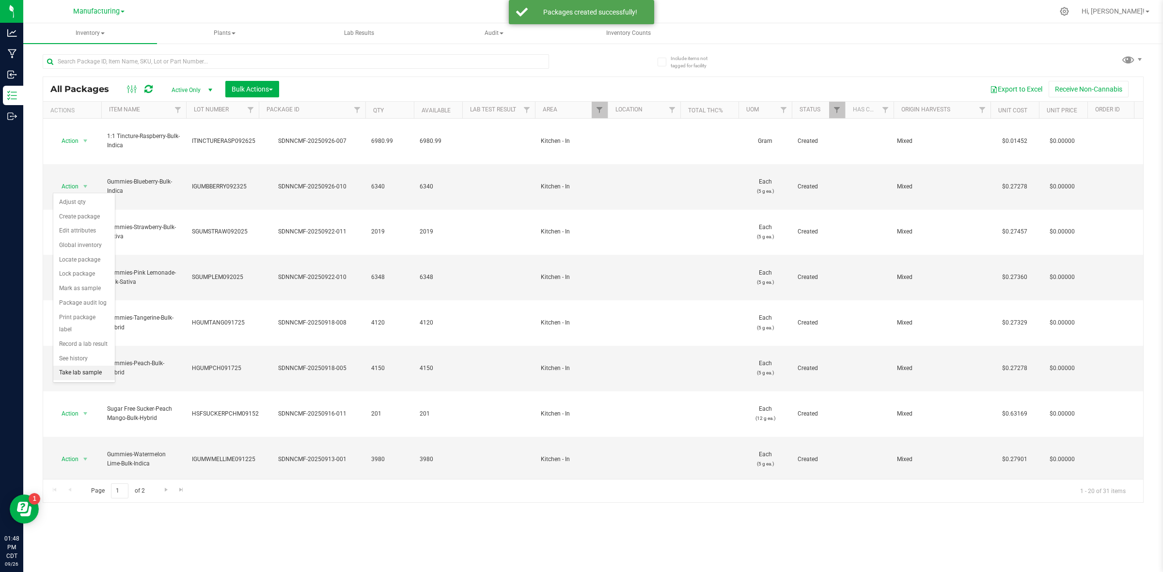
click at [89, 366] on li "Take lab sample" at bounding box center [84, 373] width 62 height 15
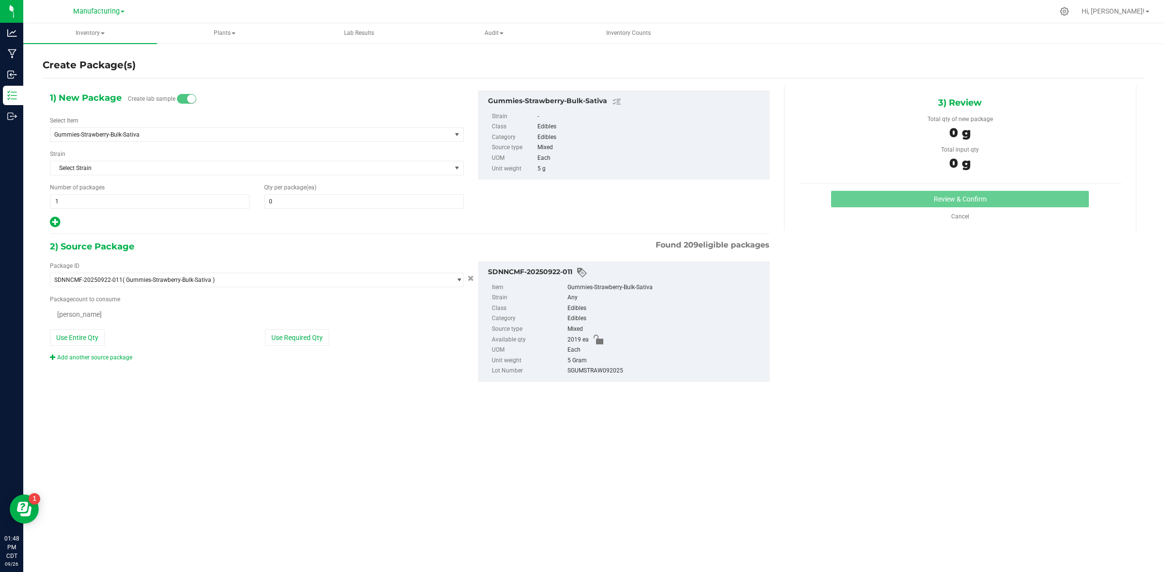
type input "0"
click at [362, 206] on span at bounding box center [364, 201] width 200 height 15
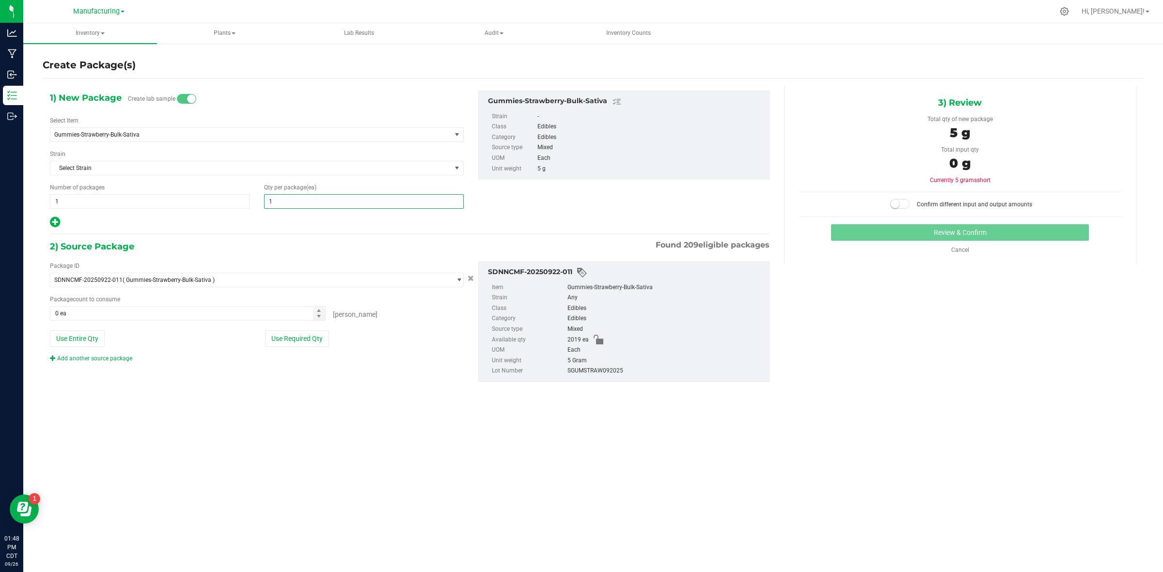
type input "19"
click at [293, 343] on button "Use Required Qty" at bounding box center [297, 339] width 64 height 16
type input "19 ea"
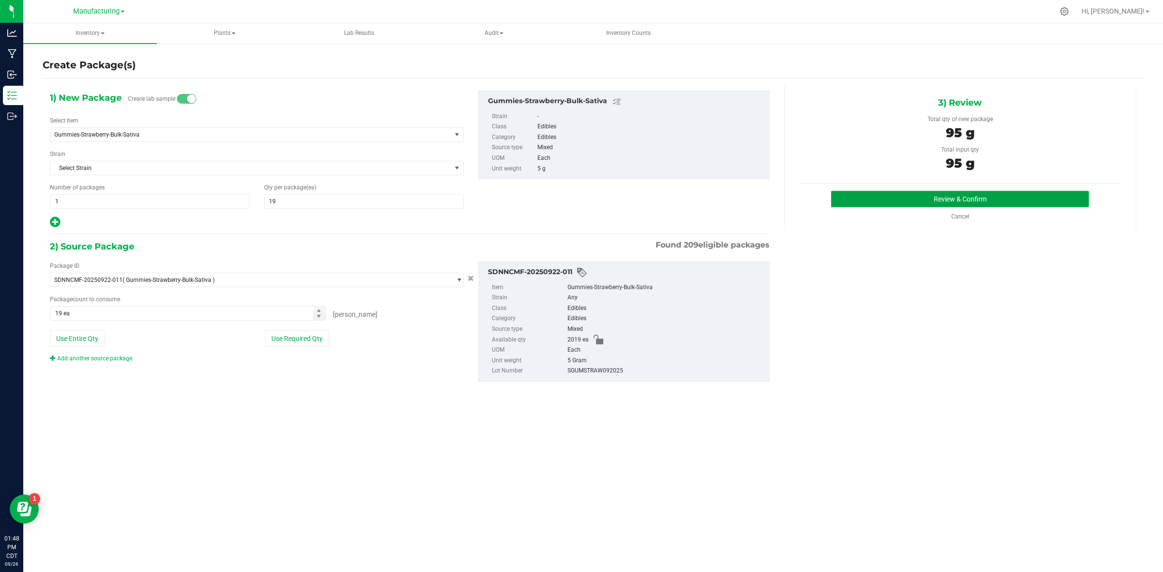
click at [827, 199] on button "Review & Confirm" at bounding box center [960, 199] width 258 height 16
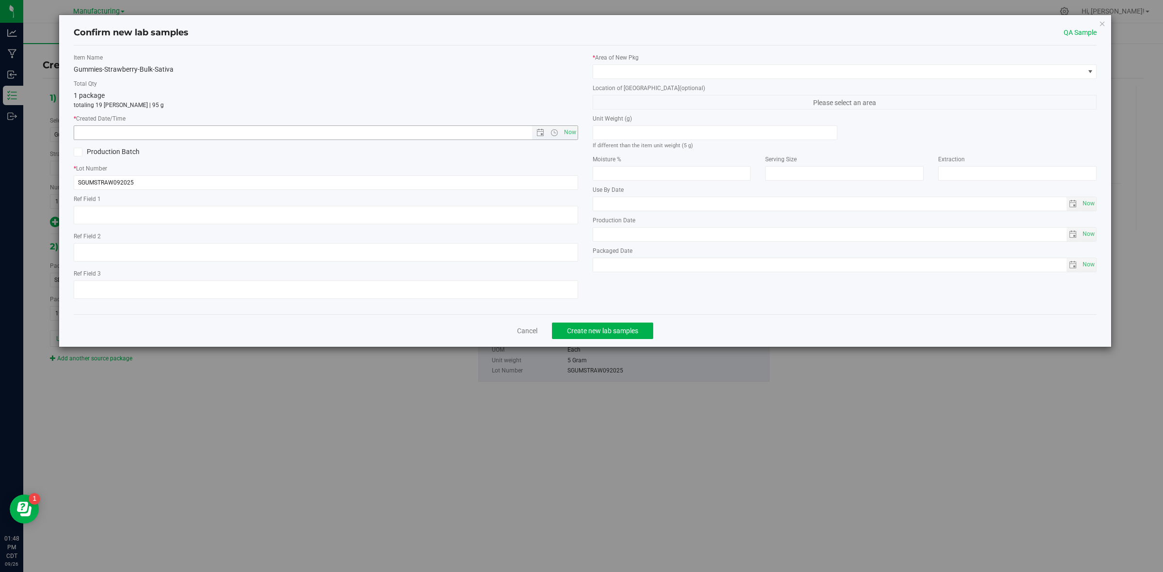
type input "[DATE]"
click at [577, 135] on span "Now" at bounding box center [570, 133] width 16 height 14
type input "[DATE] 1:48 PM"
click at [605, 72] on span at bounding box center [838, 72] width 491 height 14
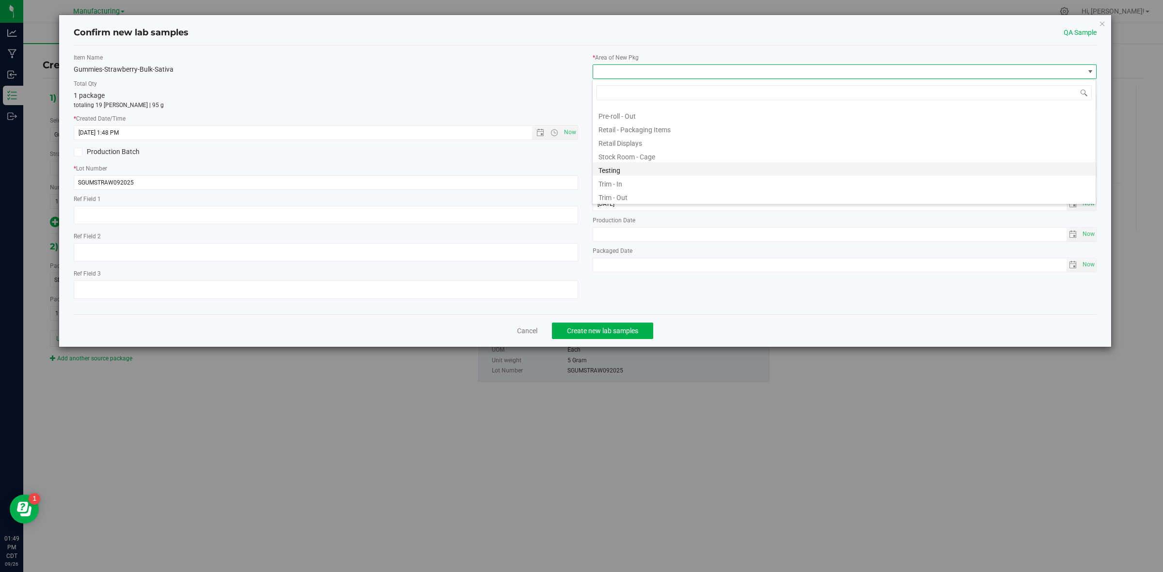
scroll to position [297, 0]
click at [626, 168] on li "Testing" at bounding box center [844, 168] width 503 height 14
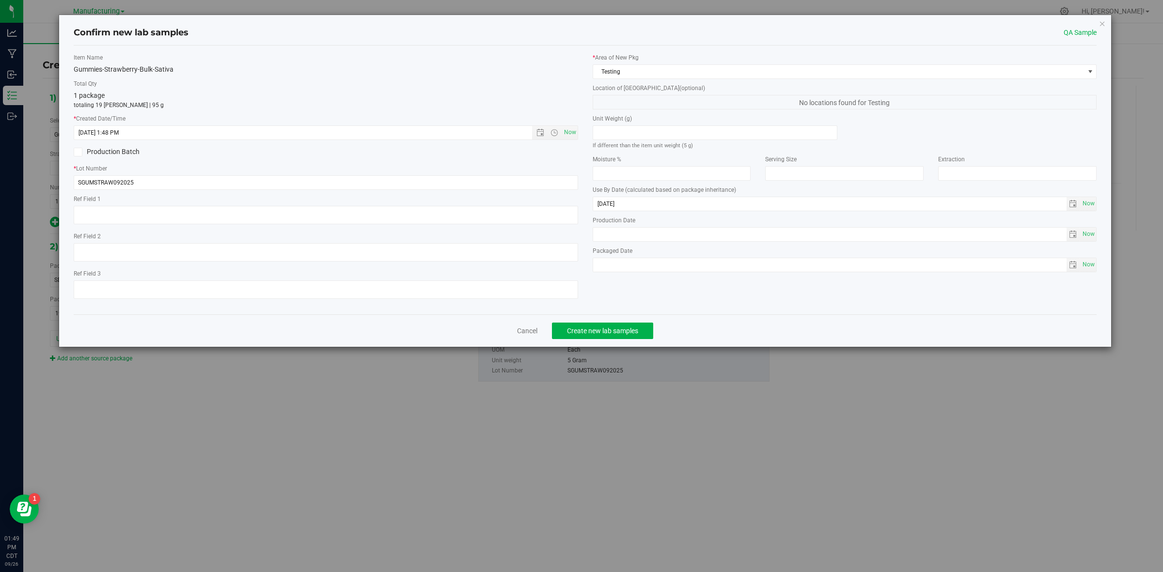
click at [608, 322] on div "Cancel Create new lab samples" at bounding box center [585, 331] width 1023 height 32
click at [606, 328] on span "Create new lab samples" at bounding box center [602, 331] width 71 height 8
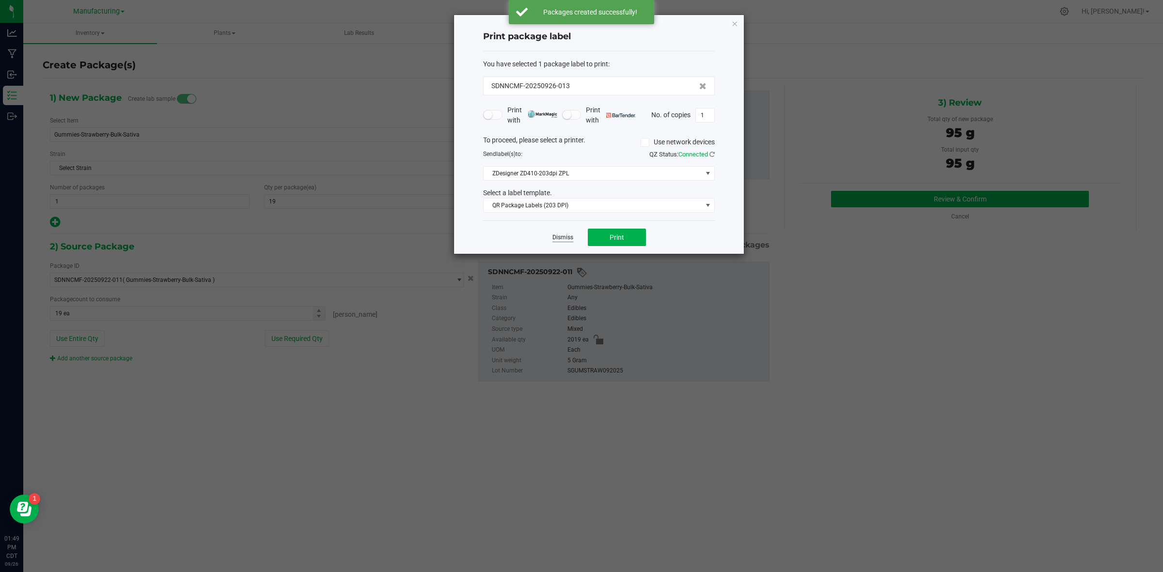
click at [558, 240] on link "Dismiss" at bounding box center [562, 238] width 21 height 8
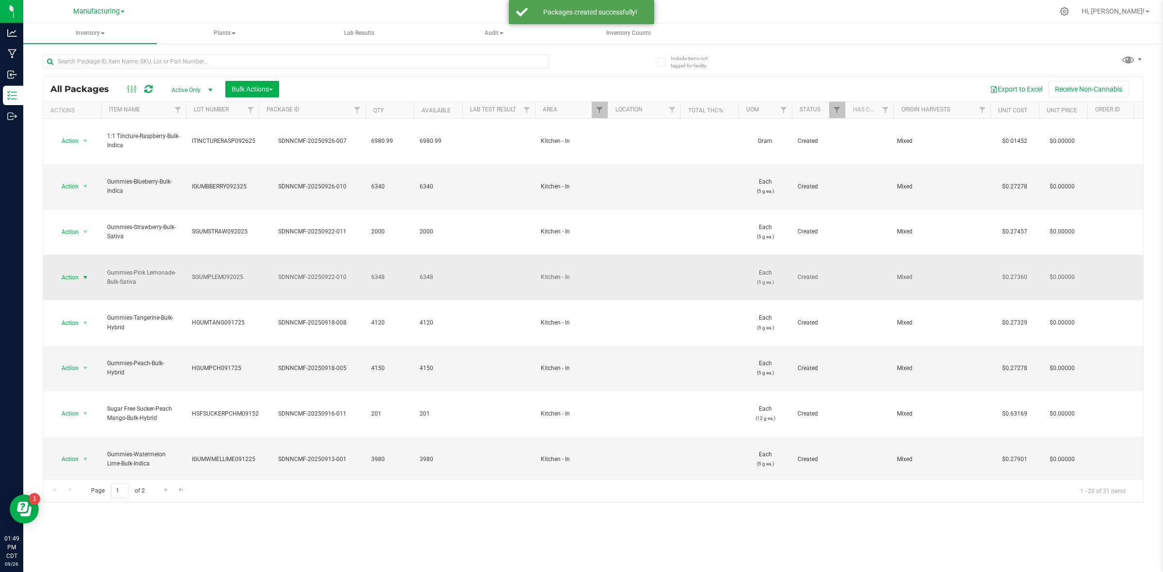
click at [86, 274] on span "select" at bounding box center [85, 278] width 8 height 8
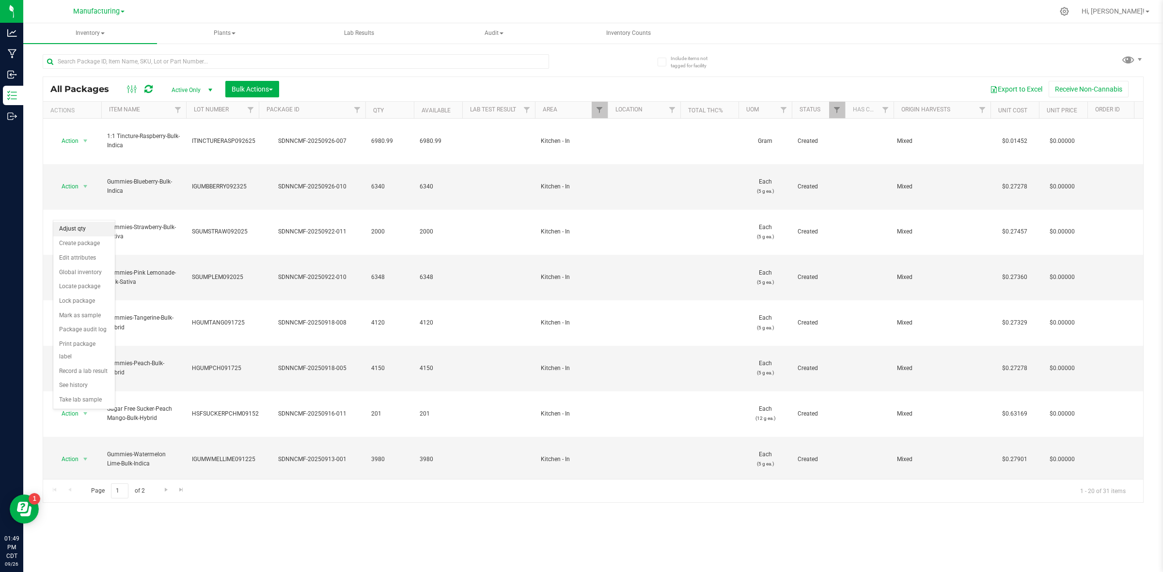
click at [86, 234] on li "Adjust qty" at bounding box center [84, 229] width 62 height 15
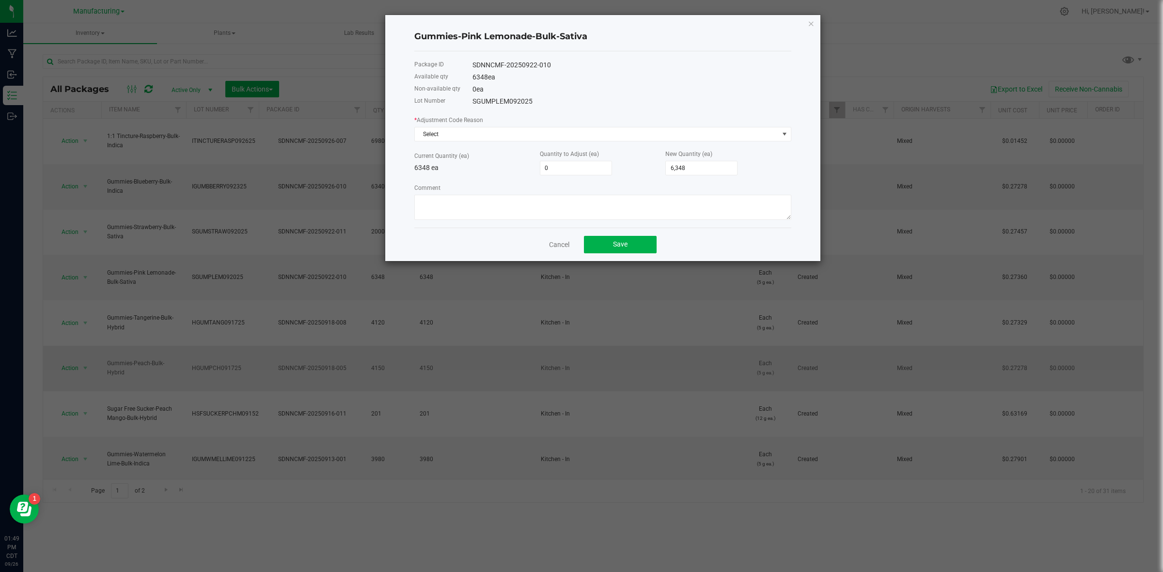
drag, startPoint x: 556, startPoint y: 250, endPoint x: 551, endPoint y: 253, distance: 7.0
click at [556, 250] on link "Cancel" at bounding box center [559, 245] width 20 height 10
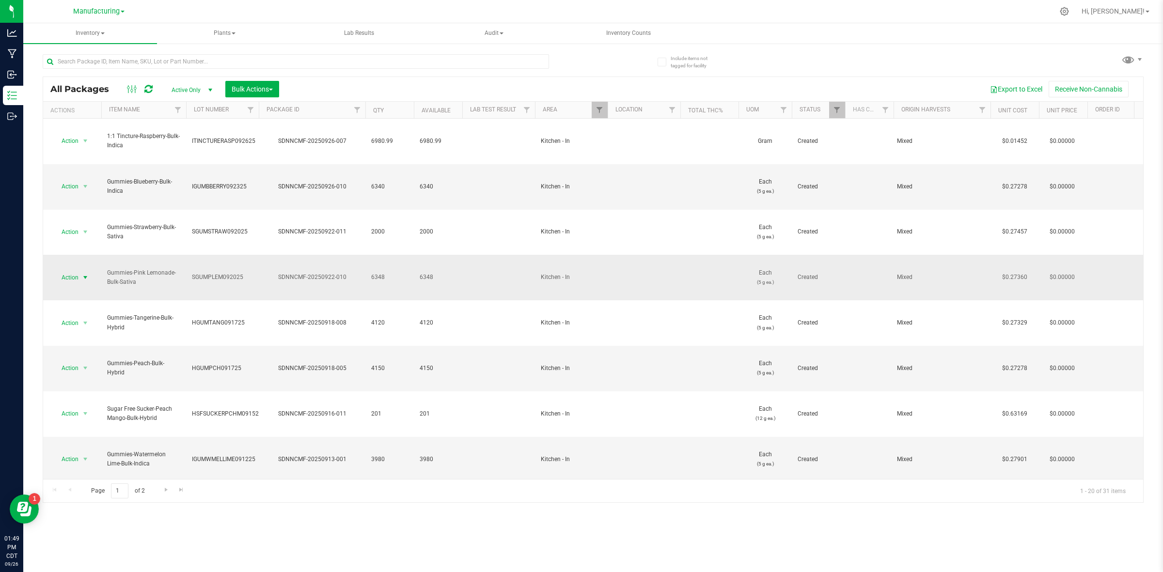
click at [81, 274] on span "select" at bounding box center [85, 278] width 8 height 8
click at [91, 383] on li "Take lab sample" at bounding box center [84, 400] width 62 height 15
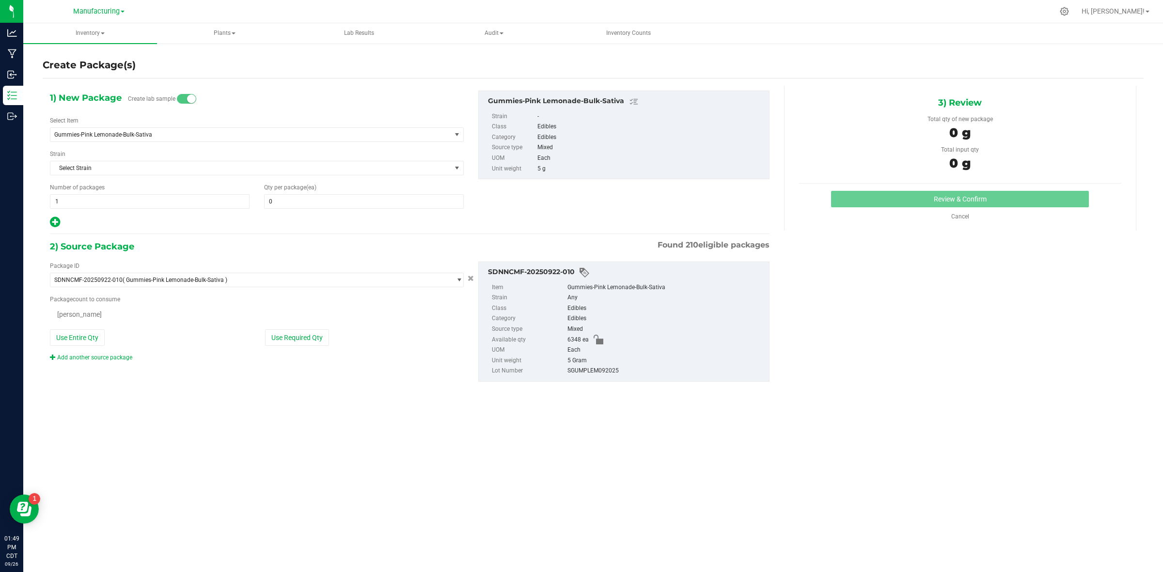
type input "0"
click at [338, 200] on span at bounding box center [364, 201] width 200 height 15
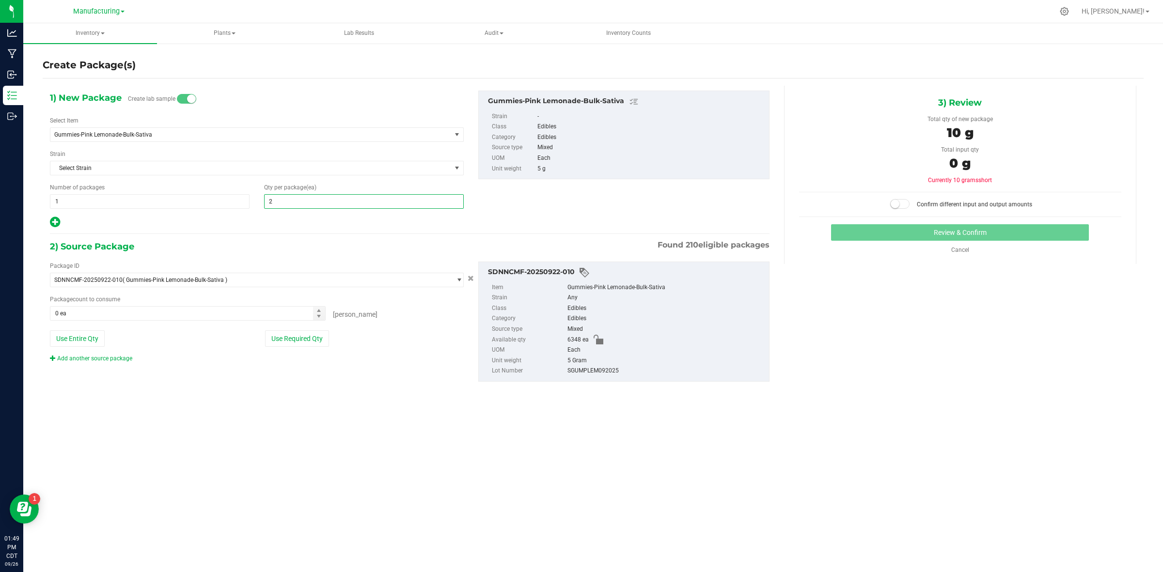
type input "28"
drag, startPoint x: 286, startPoint y: 336, endPoint x: 319, endPoint y: 326, distance: 34.0
click at [286, 333] on button "Use Required Qty" at bounding box center [297, 339] width 64 height 16
type input "28 ea"
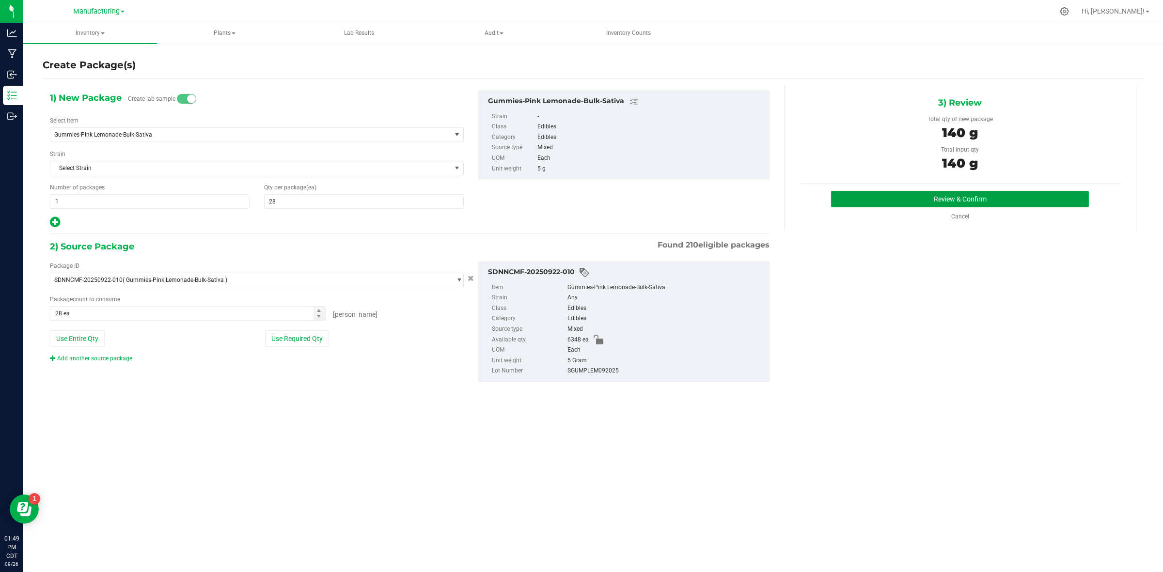
click at [827, 194] on button "Review & Confirm" at bounding box center [960, 199] width 258 height 16
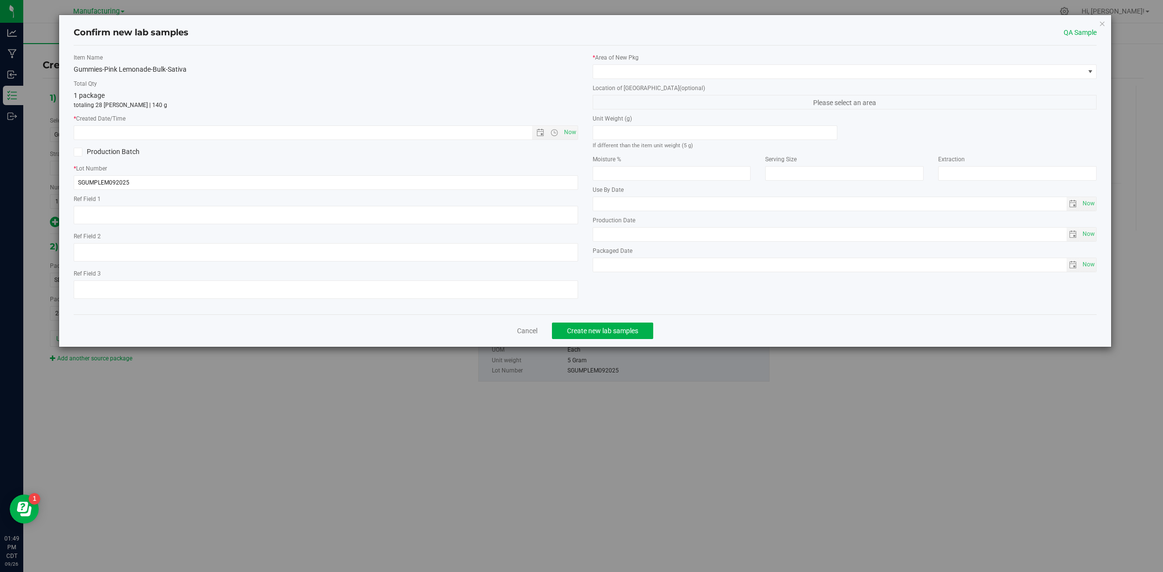
type input "[DATE]"
click at [571, 130] on span "Now" at bounding box center [570, 133] width 16 height 14
type input "[DATE] 1:49 PM"
click at [624, 73] on span at bounding box center [838, 72] width 491 height 14
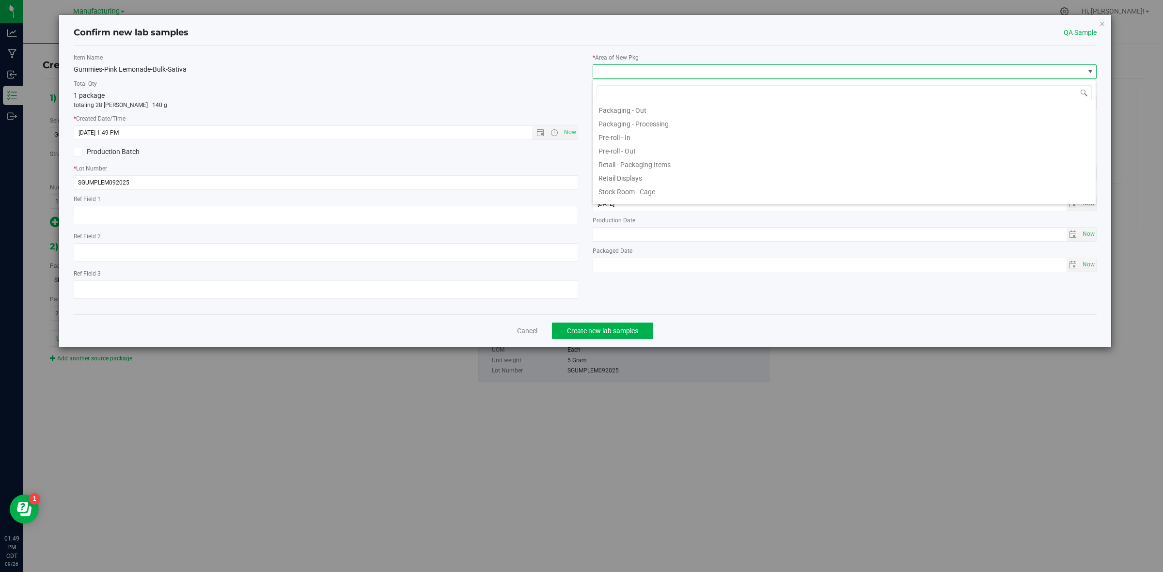
scroll to position [297, 0]
click at [635, 166] on li "Testing" at bounding box center [844, 168] width 503 height 14
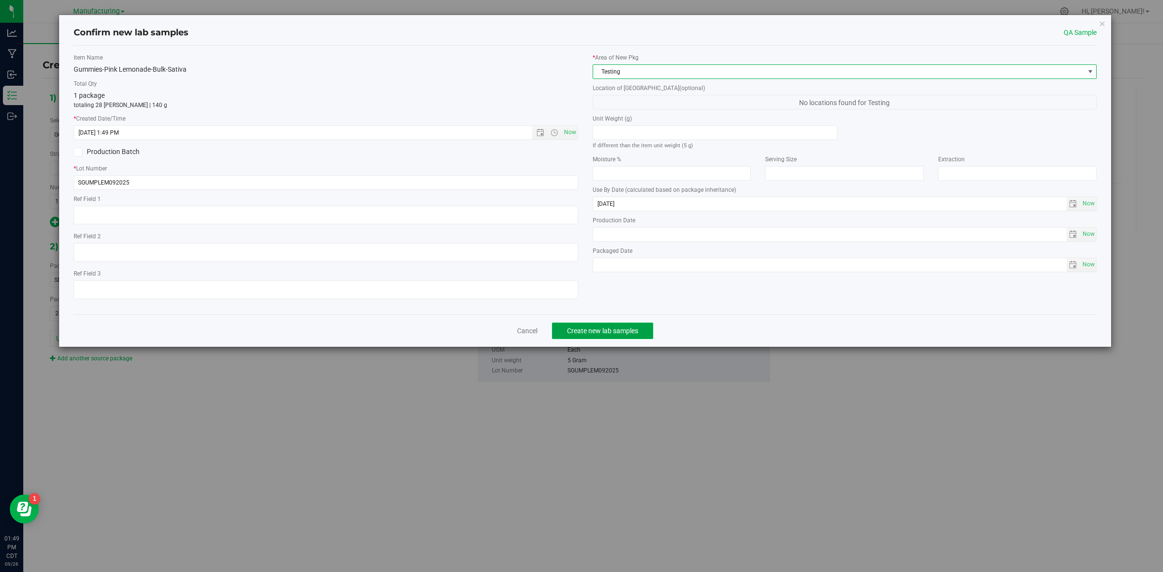
click at [626, 327] on span "Create new lab samples" at bounding box center [602, 331] width 71 height 8
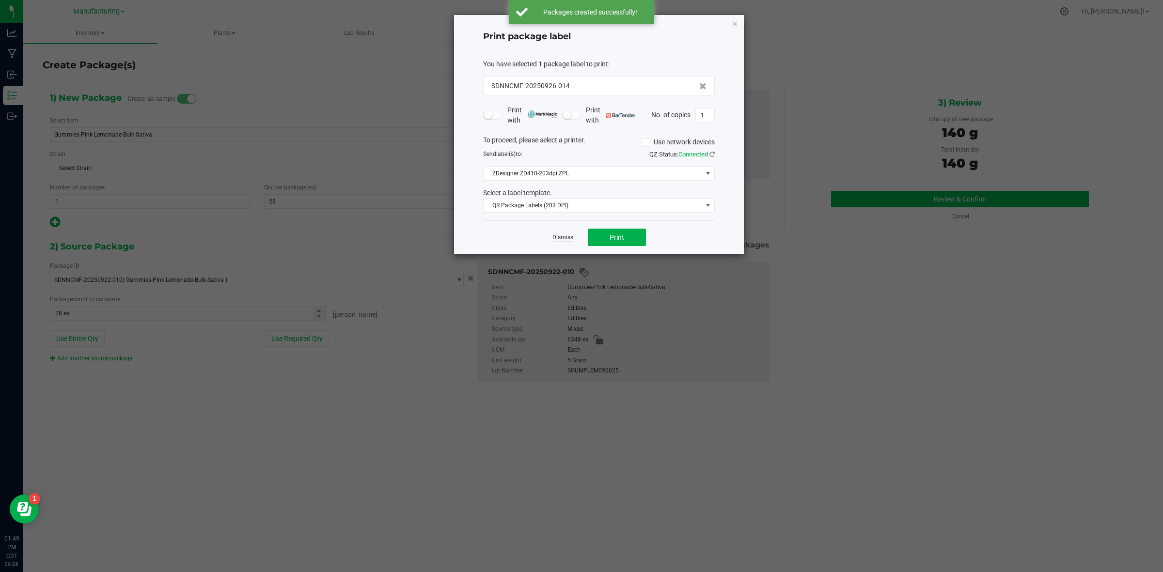
click at [554, 240] on link "Dismiss" at bounding box center [562, 238] width 21 height 8
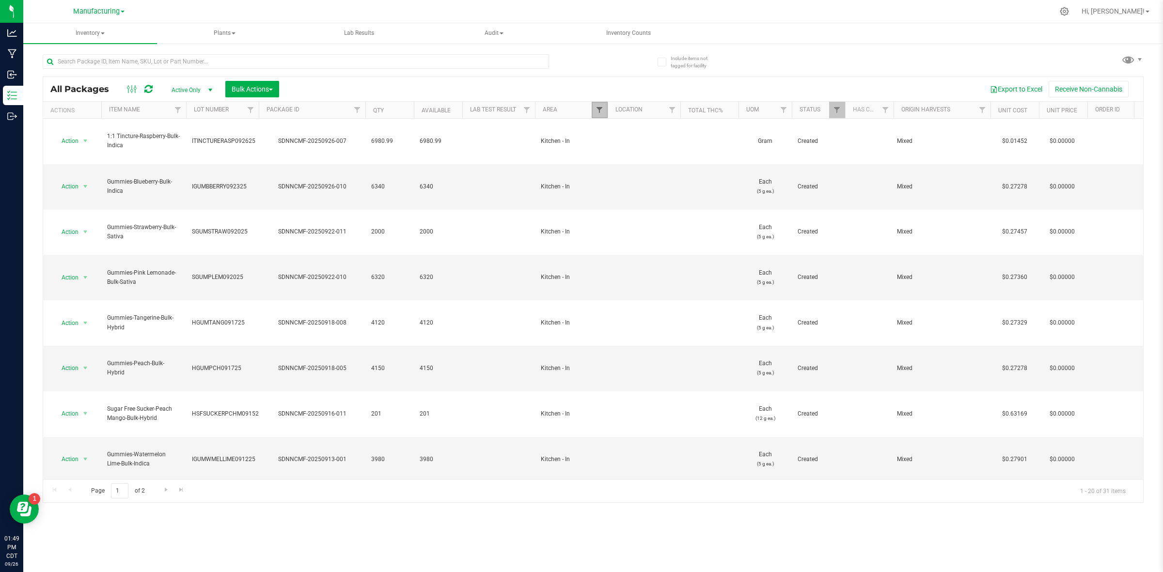
click at [599, 112] on span "Filter" at bounding box center [600, 110] width 8 height 8
click at [611, 206] on label "Kitchen - In" at bounding box center [621, 204] width 41 height 6
click at [608, 206] on input "Kitchen - In" at bounding box center [604, 204] width 6 height 6
checkbox input "false"
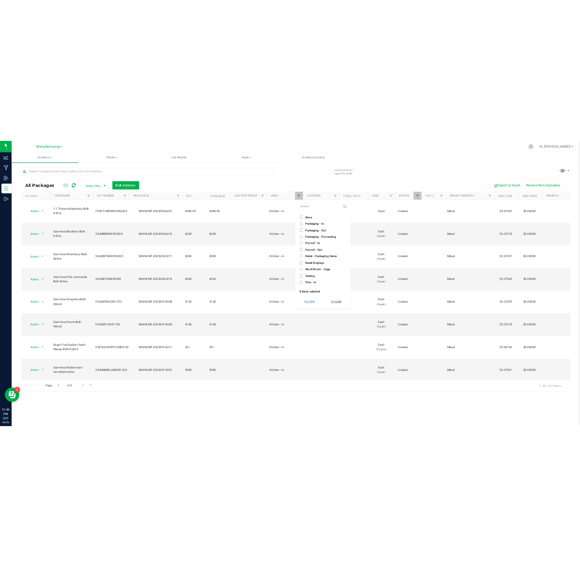
scroll to position [269, 0]
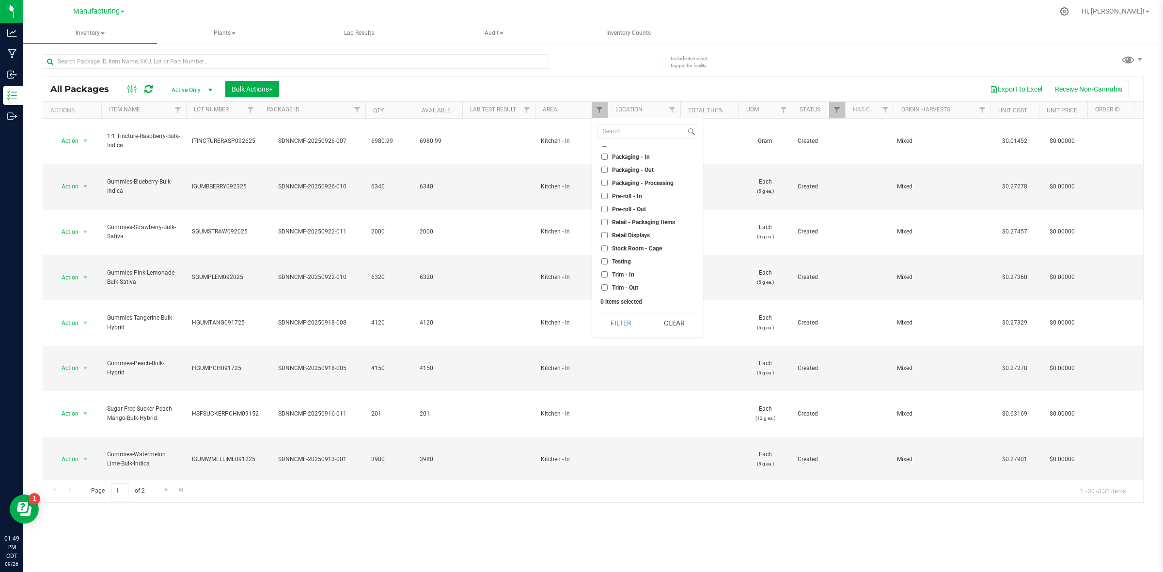
click at [624, 260] on span "Testing" at bounding box center [621, 262] width 19 height 6
click at [608, 260] on input "Testing" at bounding box center [604, 261] width 6 height 6
checkbox input "true"
click at [630, 330] on button "Filter" at bounding box center [621, 323] width 47 height 21
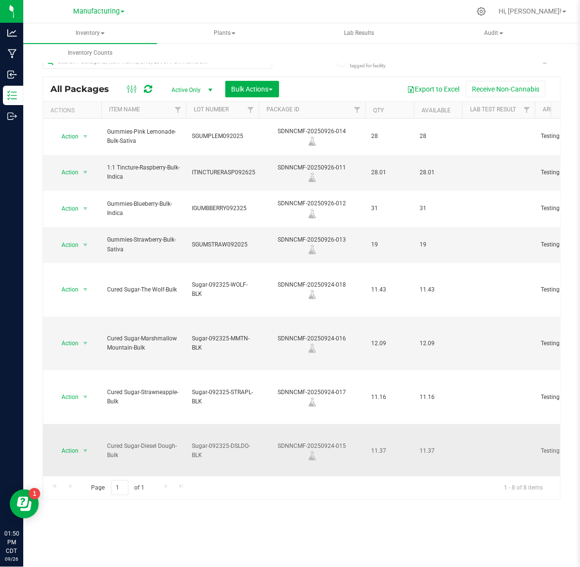
drag, startPoint x: 228, startPoint y: 422, endPoint x: 182, endPoint y: 420, distance: 46.1
copy tr "Sugar-092325-DSLDO-BLK"
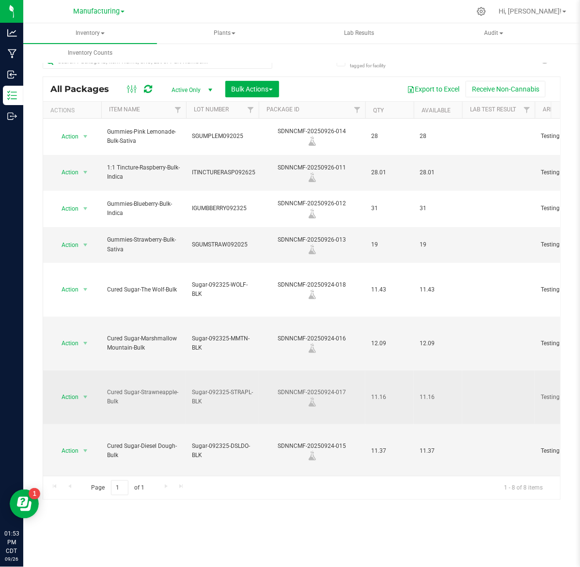
drag, startPoint x: 216, startPoint y: 372, endPoint x: 189, endPoint y: 362, distance: 28.7
click at [189, 371] on td "Sugar-092325-STRAPL-BLK" at bounding box center [222, 398] width 73 height 54
drag, startPoint x: 253, startPoint y: 362, endPoint x: 158, endPoint y: 365, distance: 95.5
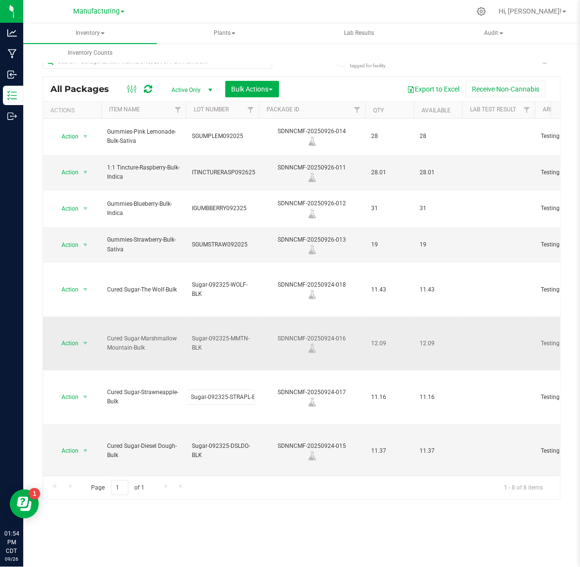
drag, startPoint x: 226, startPoint y: 320, endPoint x: 220, endPoint y: 321, distance: 5.9
click at [225, 318] on td "Sugar-092325-MMTN-BLK" at bounding box center [222, 344] width 73 height 54
drag, startPoint x: 187, startPoint y: 308, endPoint x: 275, endPoint y: 304, distance: 88.3
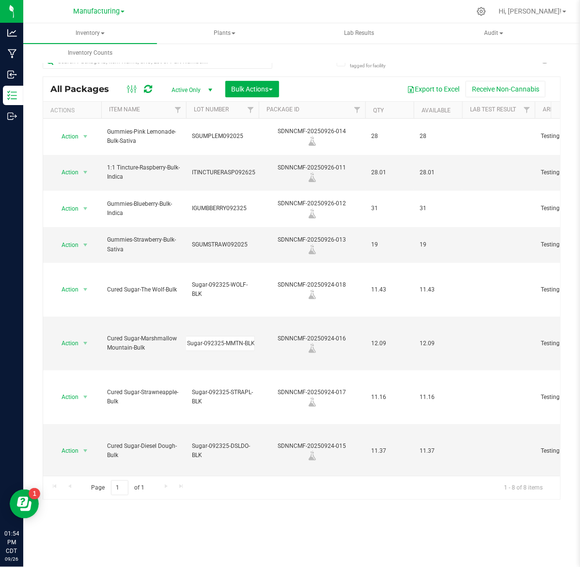
scroll to position [0, 0]
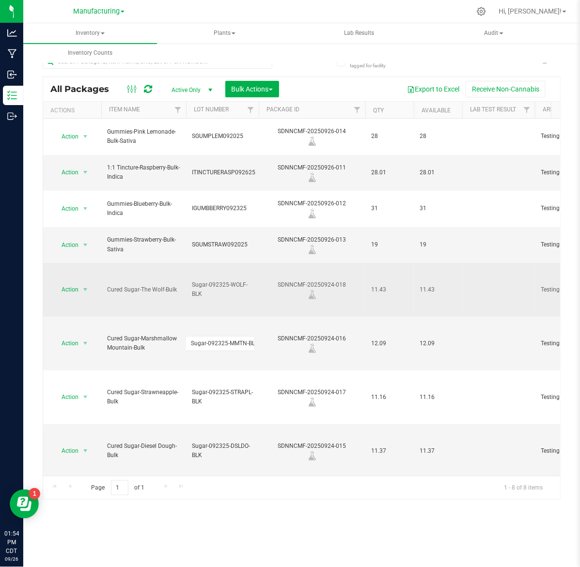
click at [214, 281] on span "Sugar-092325-WOLF-BLK" at bounding box center [222, 290] width 61 height 18
drag, startPoint x: 253, startPoint y: 254, endPoint x: 173, endPoint y: 253, distance: 80.9
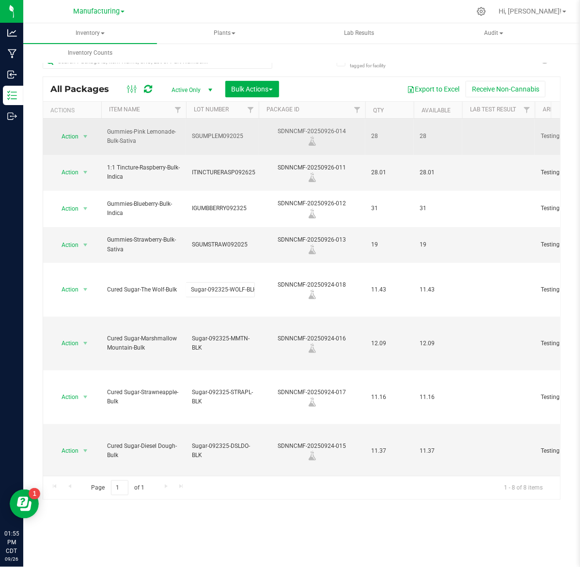
click at [246, 134] on span "SGUMPLEM092025" at bounding box center [222, 136] width 61 height 9
drag, startPoint x: 246, startPoint y: 134, endPoint x: 166, endPoint y: 144, distance: 80.6
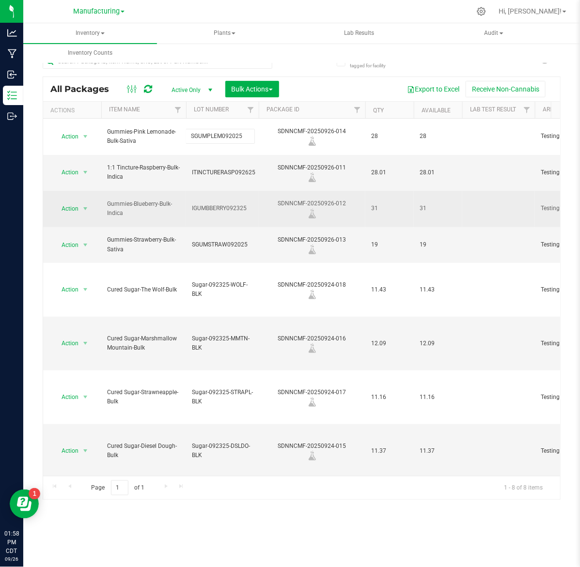
click at [243, 204] on span "IGUMBBERRY092325" at bounding box center [222, 208] width 61 height 9
drag, startPoint x: 249, startPoint y: 186, endPoint x: 179, endPoint y: 198, distance: 70.4
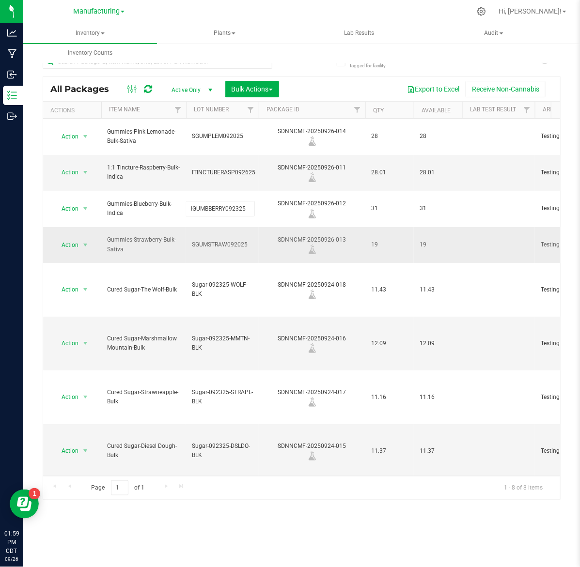
click at [217, 240] on span "SGUMSTRAW092025" at bounding box center [222, 244] width 61 height 9
drag, startPoint x: 252, startPoint y: 214, endPoint x: 177, endPoint y: 213, distance: 75.1
click at [241, 155] on td "ITINCTURERASP092625" at bounding box center [222, 173] width 73 height 36
click at [258, 159] on td "ITINCTURERASP092625" at bounding box center [222, 173] width 73 height 36
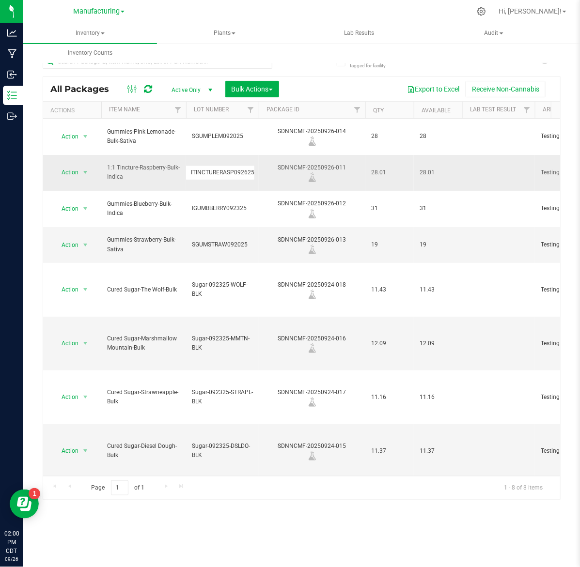
drag, startPoint x: 252, startPoint y: 160, endPoint x: 180, endPoint y: 171, distance: 73.1
